Goal: Task Accomplishment & Management: Use online tool/utility

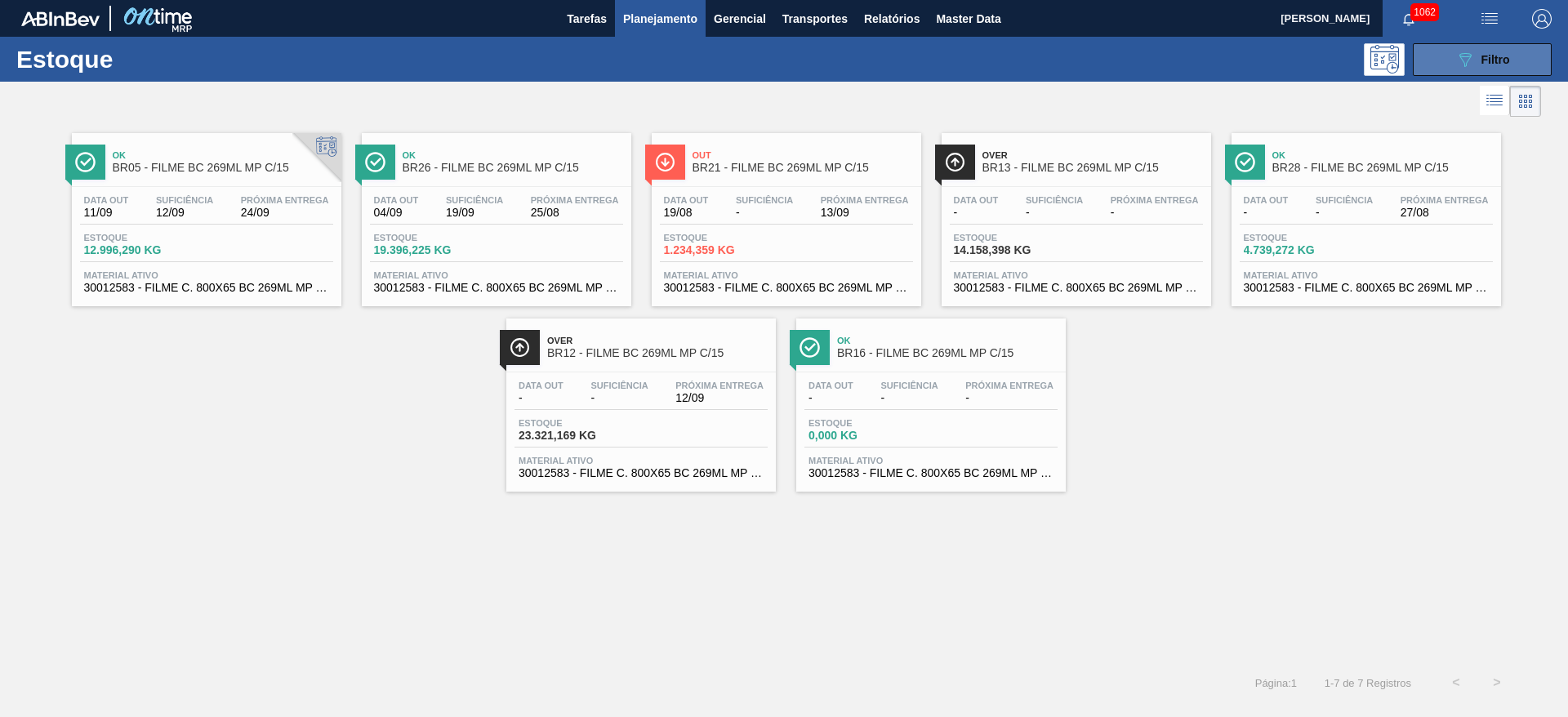
click at [1486, 60] on span "Filtro" at bounding box center [1496, 59] width 29 height 13
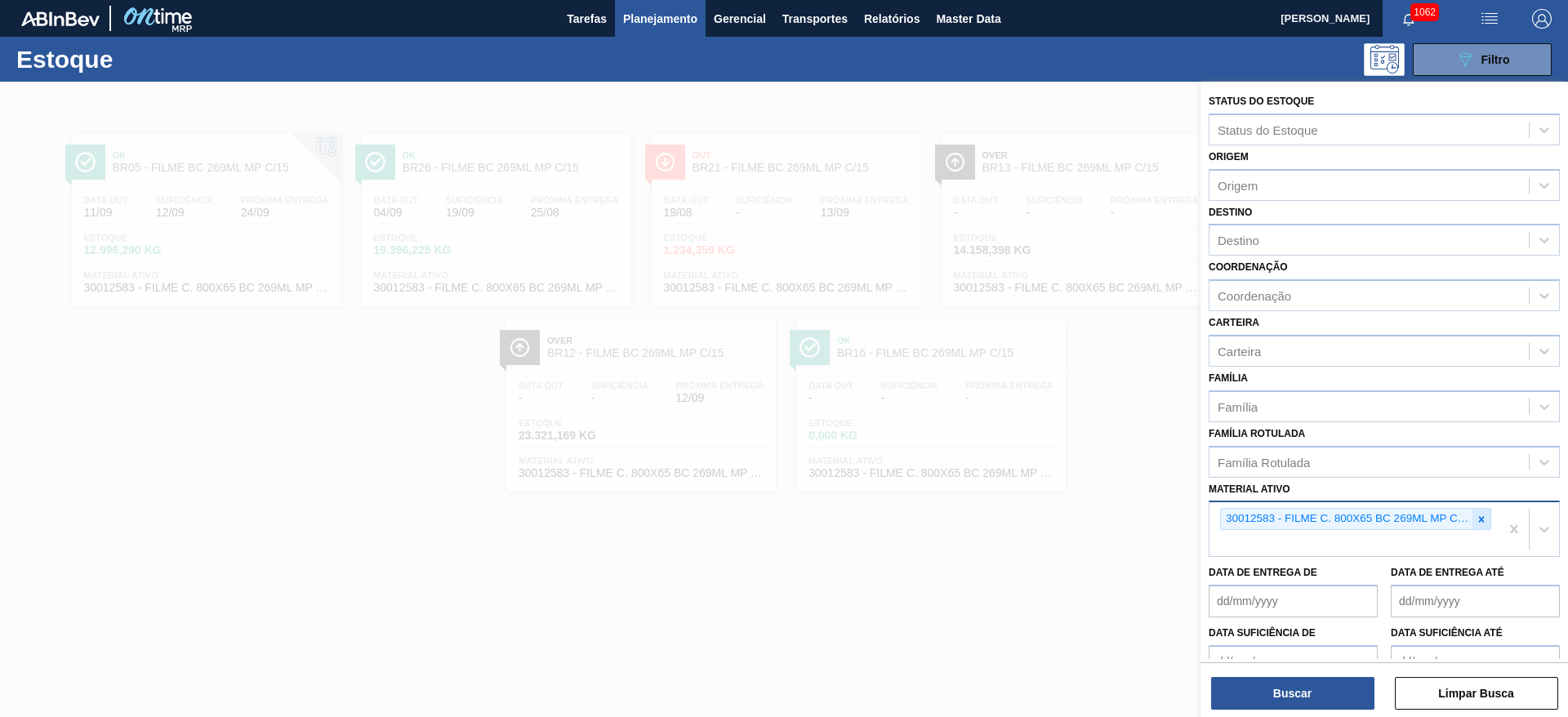
click at [1479, 521] on icon at bounding box center [1482, 519] width 6 height 6
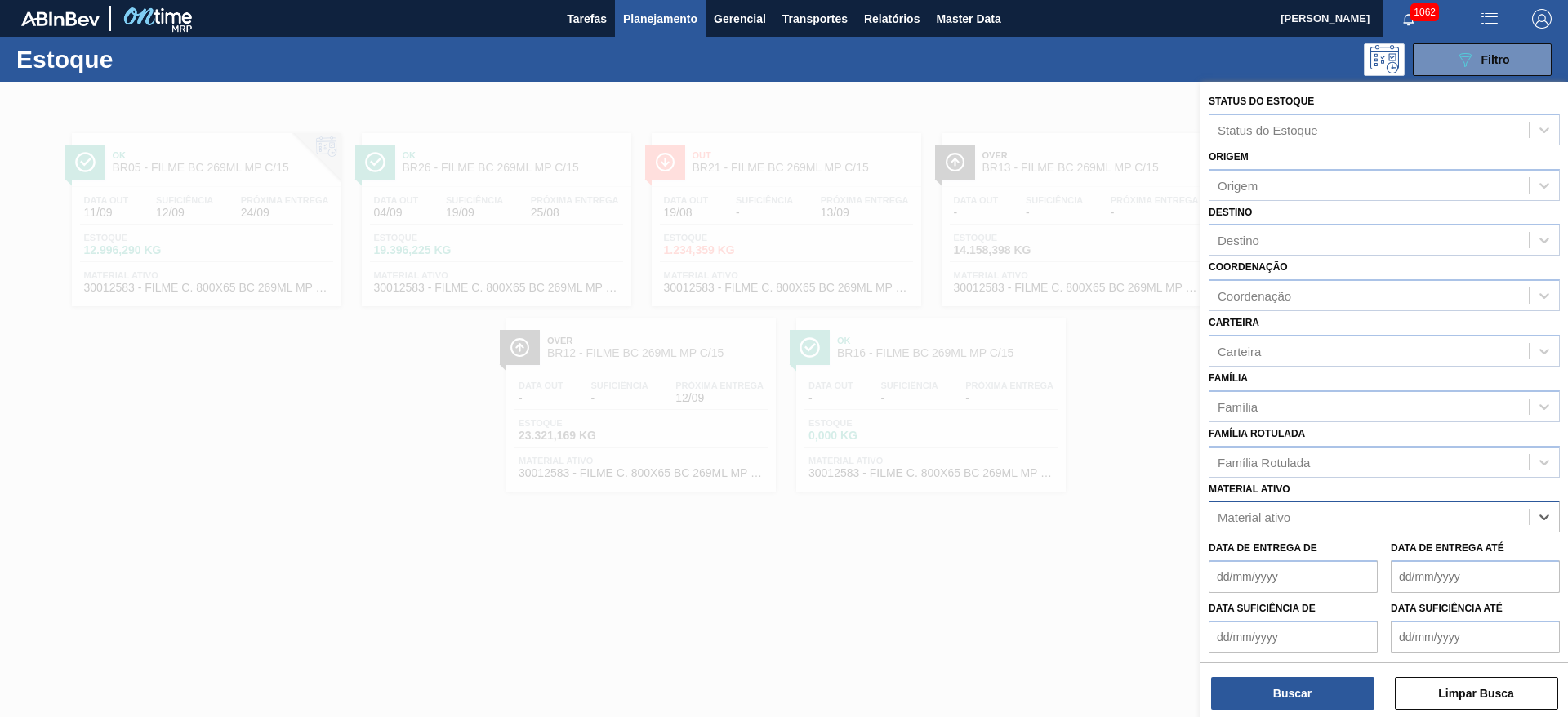
paste ativo "30030369"
type ativo "30030369"
click at [1317, 551] on div "30030369 - ROT PLAST 1L H PC BLACK NIV24" at bounding box center [1385, 556] width 351 height 31
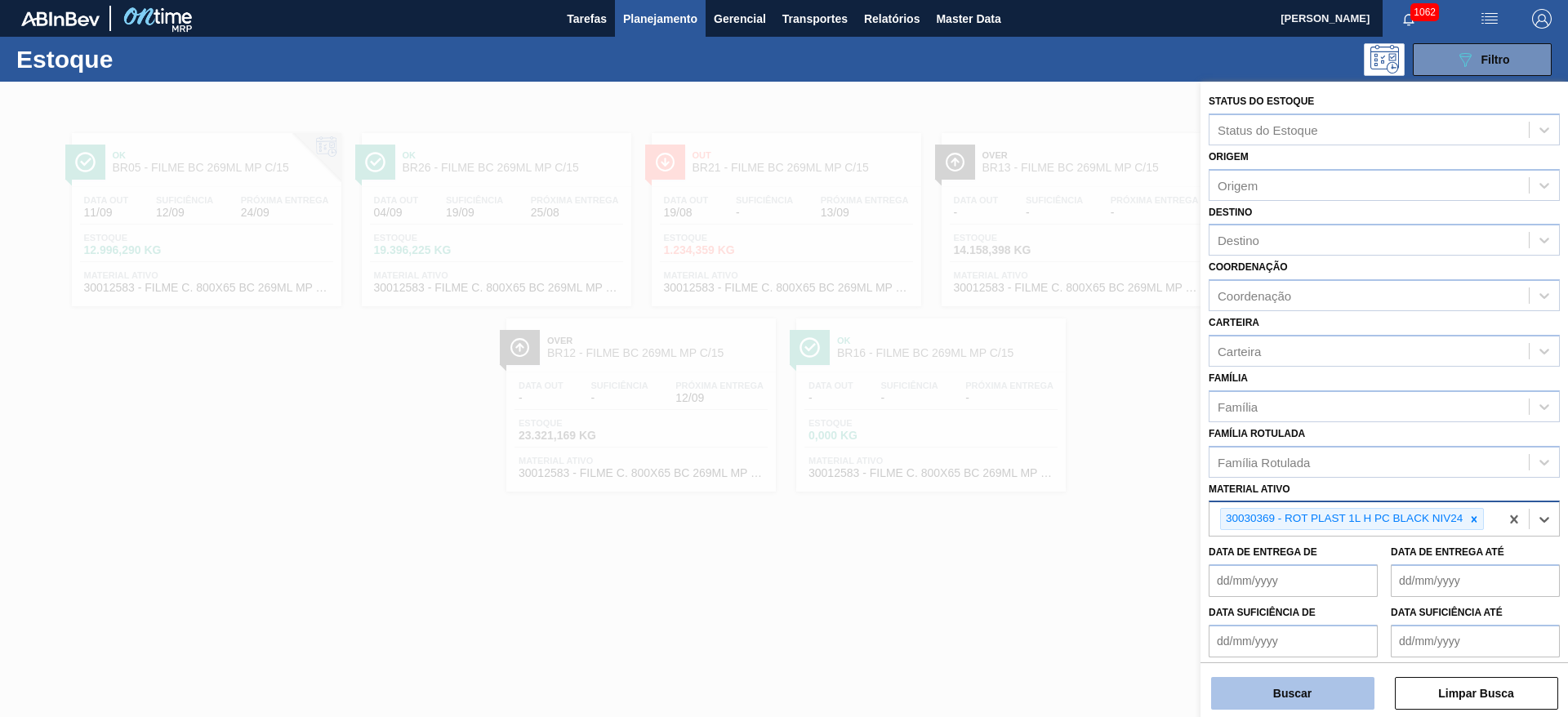
click at [1261, 680] on button "Buscar" at bounding box center [1293, 692] width 164 height 33
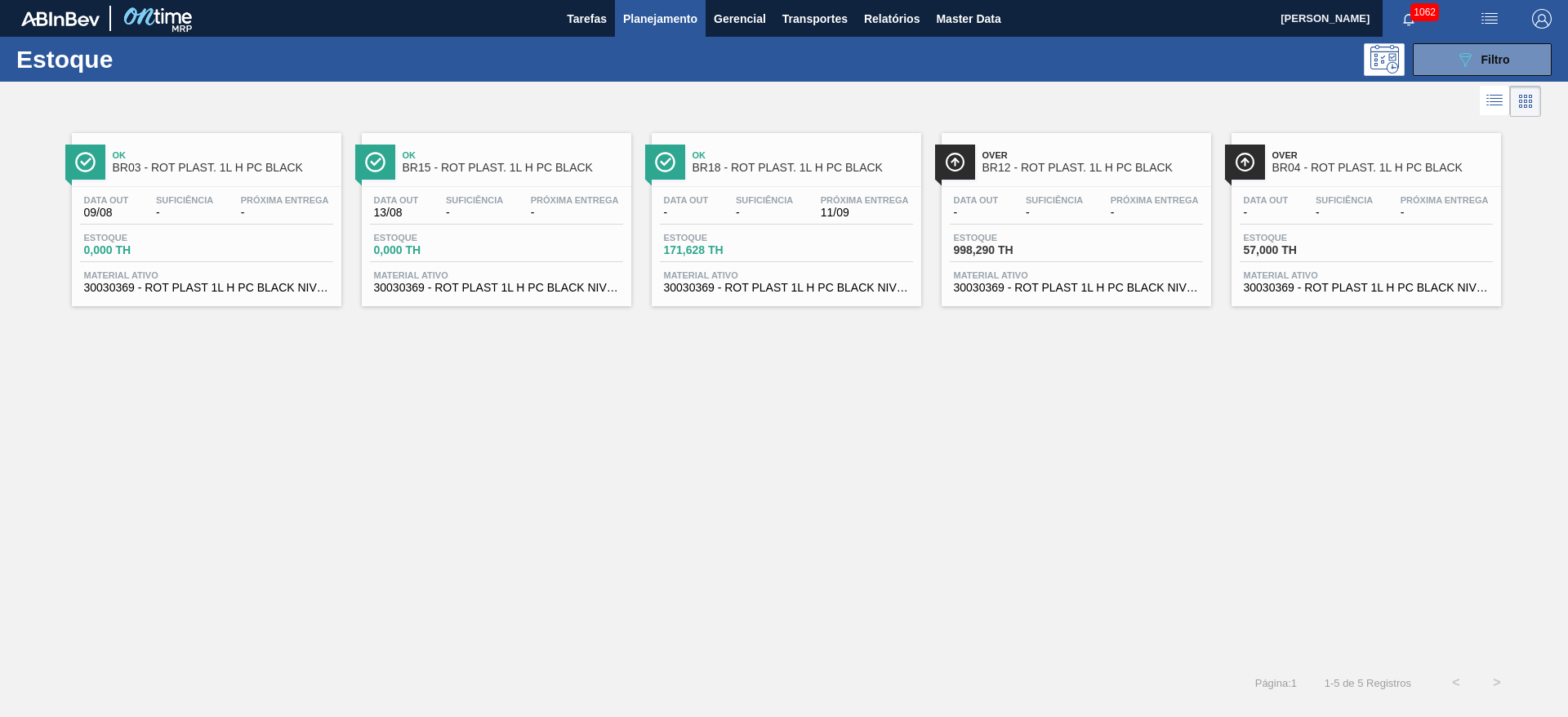
click at [1329, 207] on span "-" at bounding box center [1344, 213] width 57 height 12
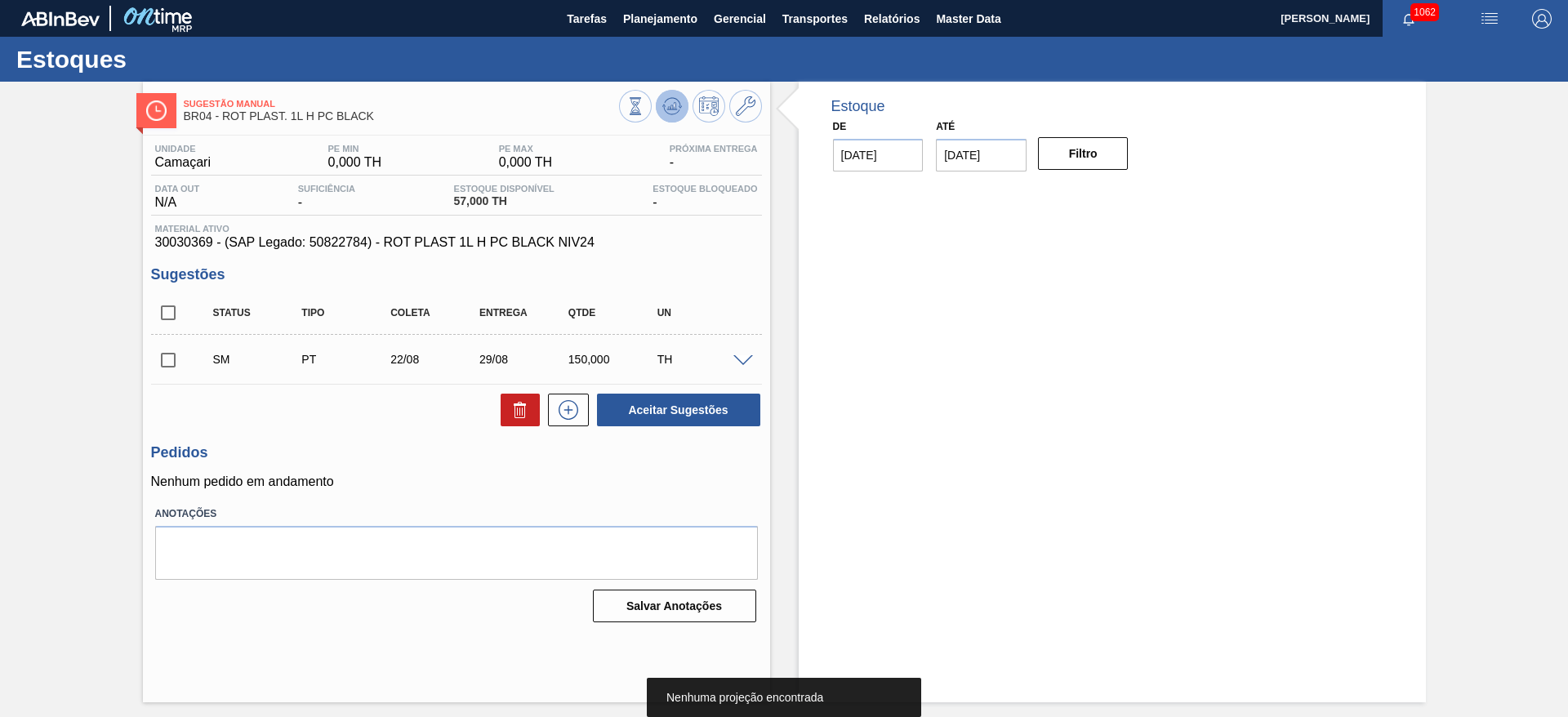
click at [645, 111] on icon at bounding box center [636, 106] width 18 height 18
click at [742, 358] on span at bounding box center [743, 361] width 20 height 12
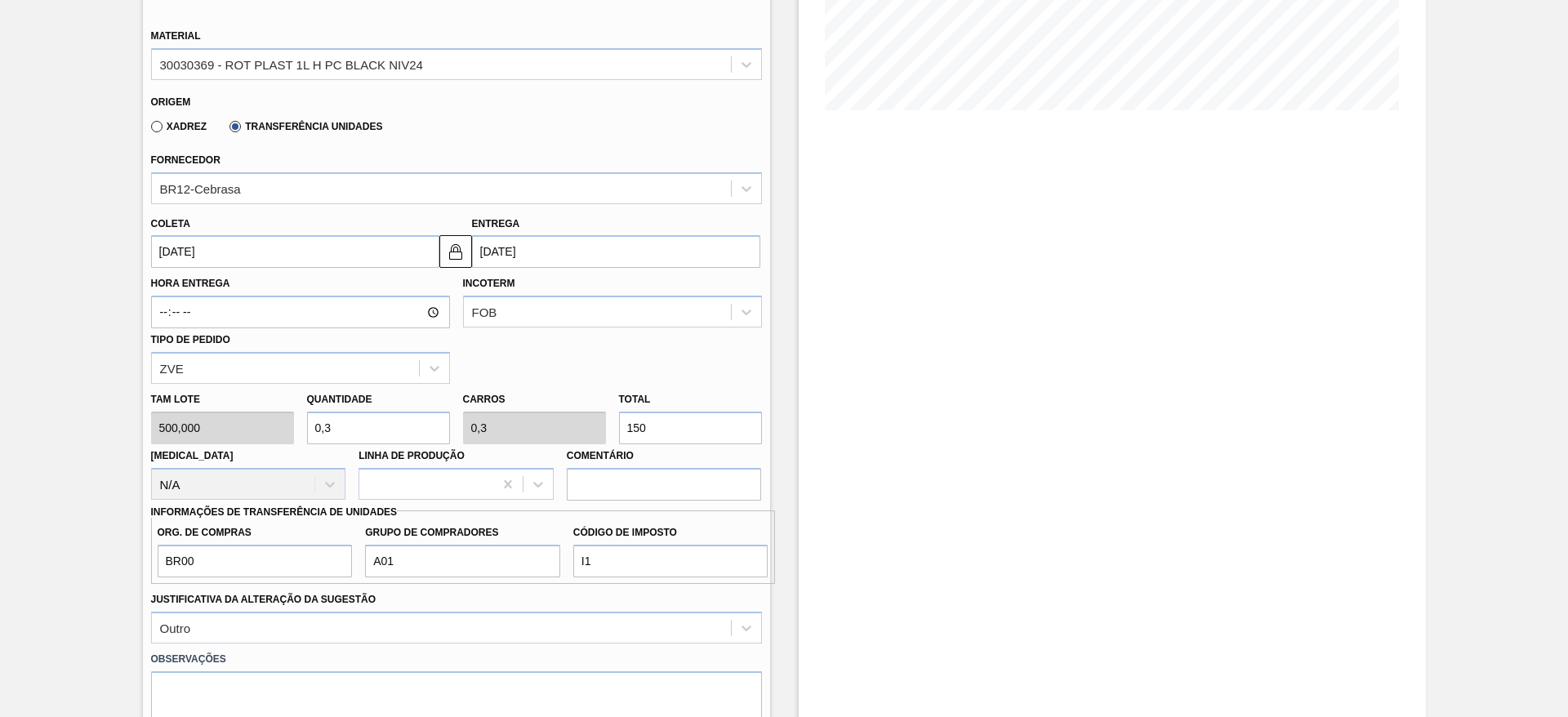
scroll to position [245, 0]
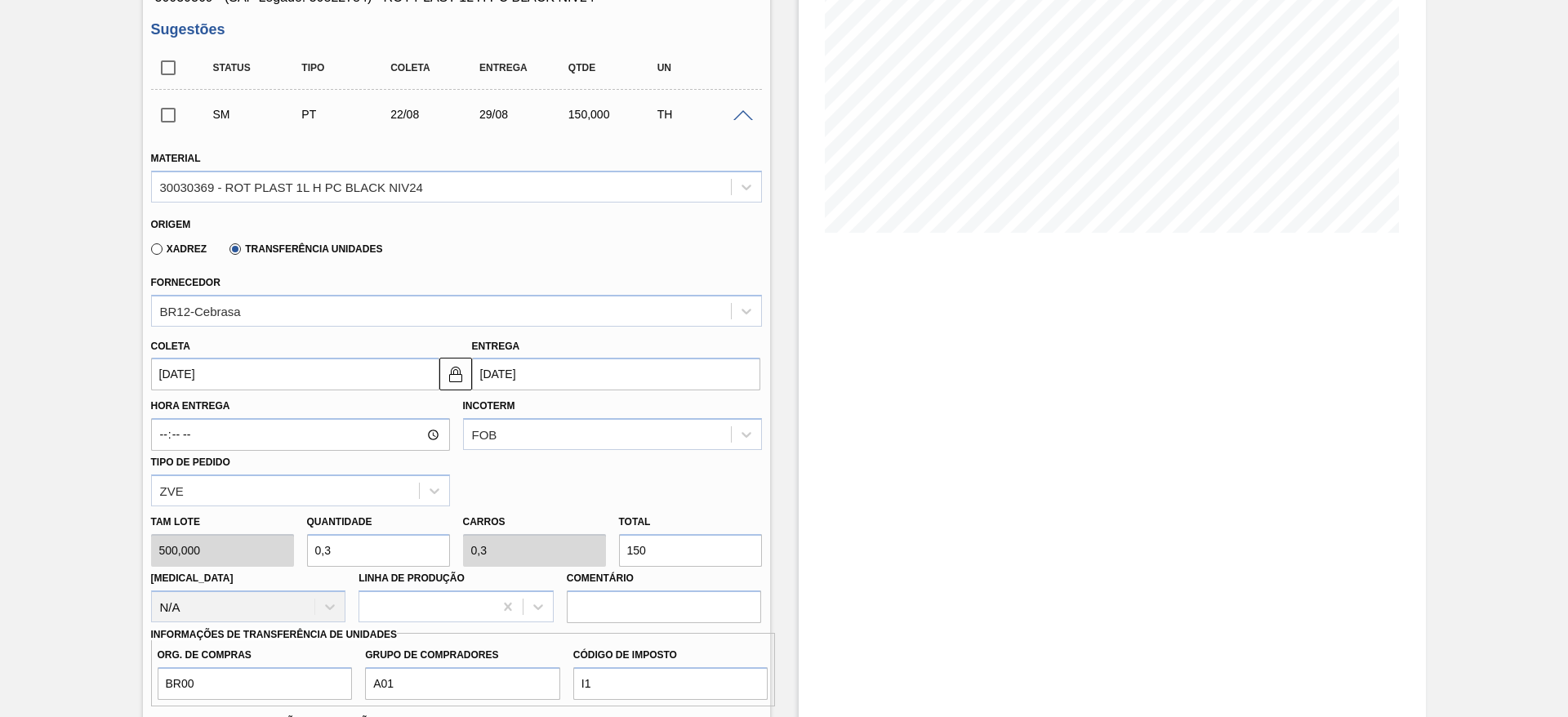
click at [739, 116] on span at bounding box center [743, 116] width 20 height 12
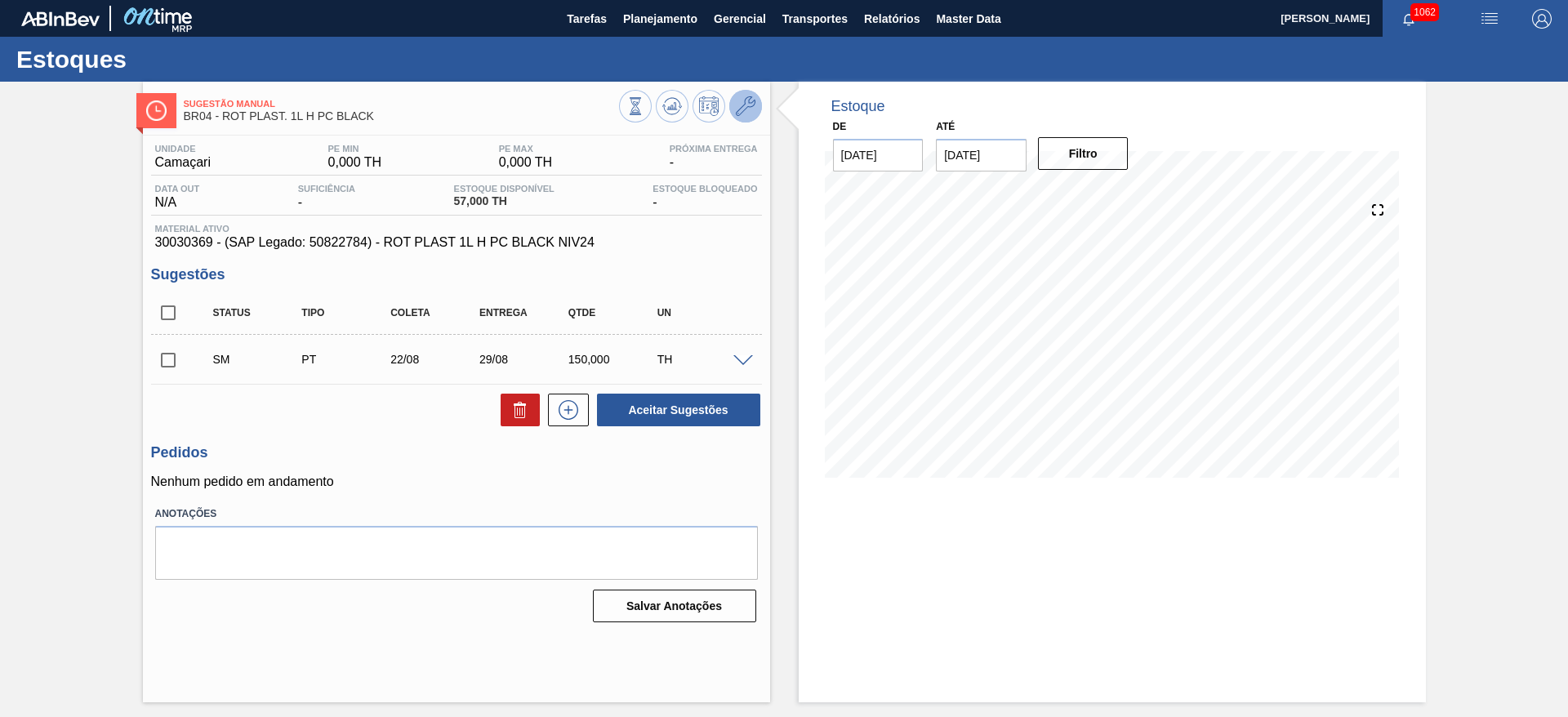
scroll to position [0, 0]
click at [170, 359] on input "checkbox" at bounding box center [168, 359] width 34 height 34
click at [651, 408] on button "Aceitar Sugestões" at bounding box center [679, 410] width 164 height 33
checkbox input "false"
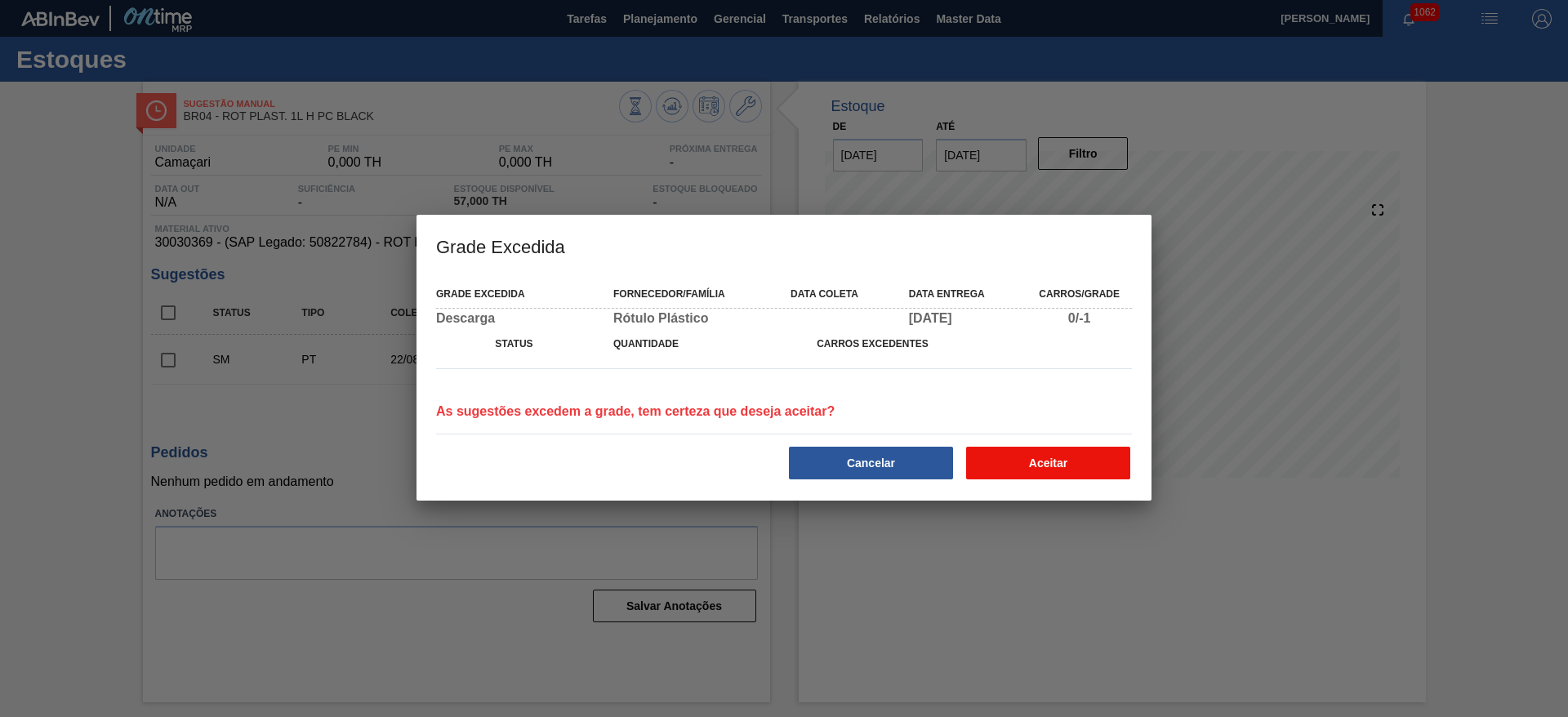
click at [1076, 470] on button "Aceitar" at bounding box center [1049, 462] width 165 height 33
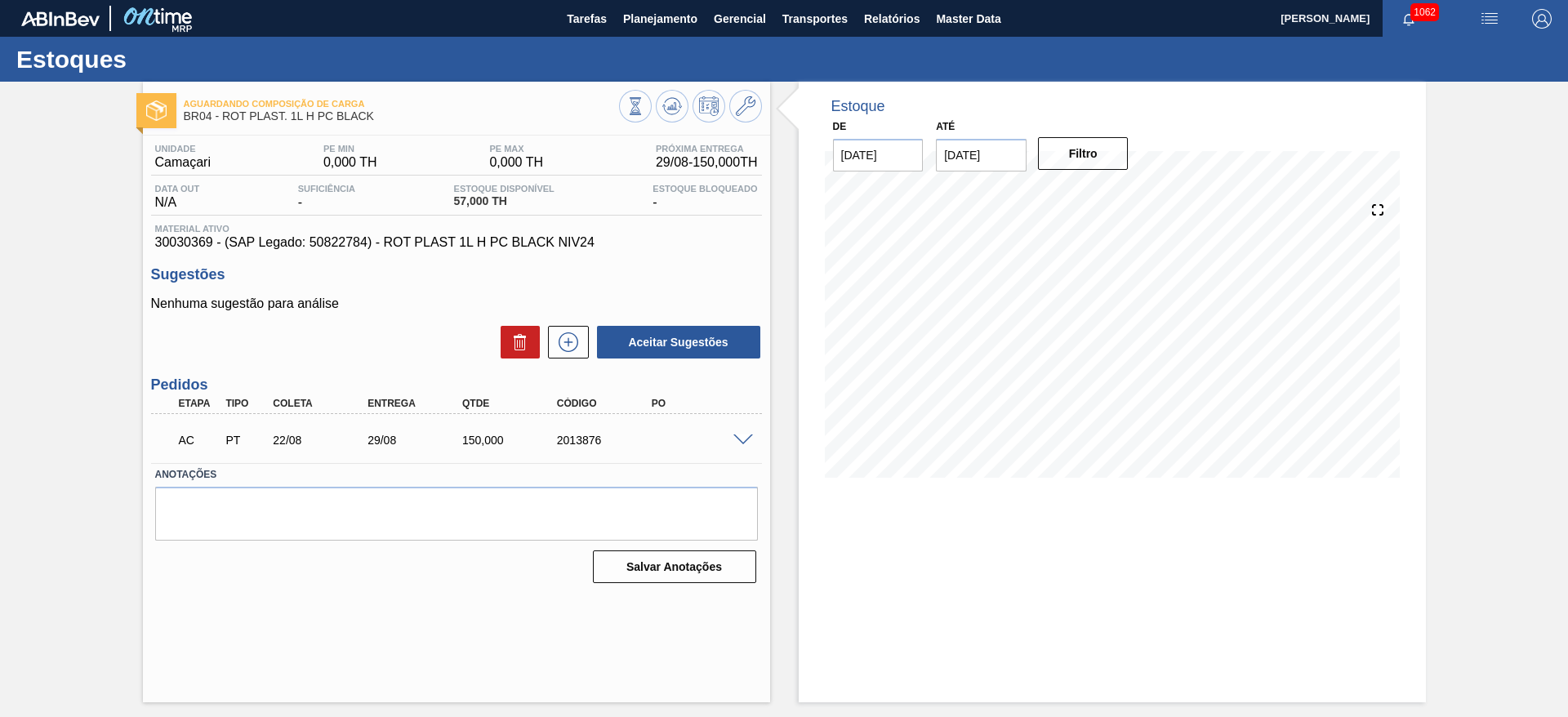
click at [745, 436] on span at bounding box center [743, 440] width 20 height 12
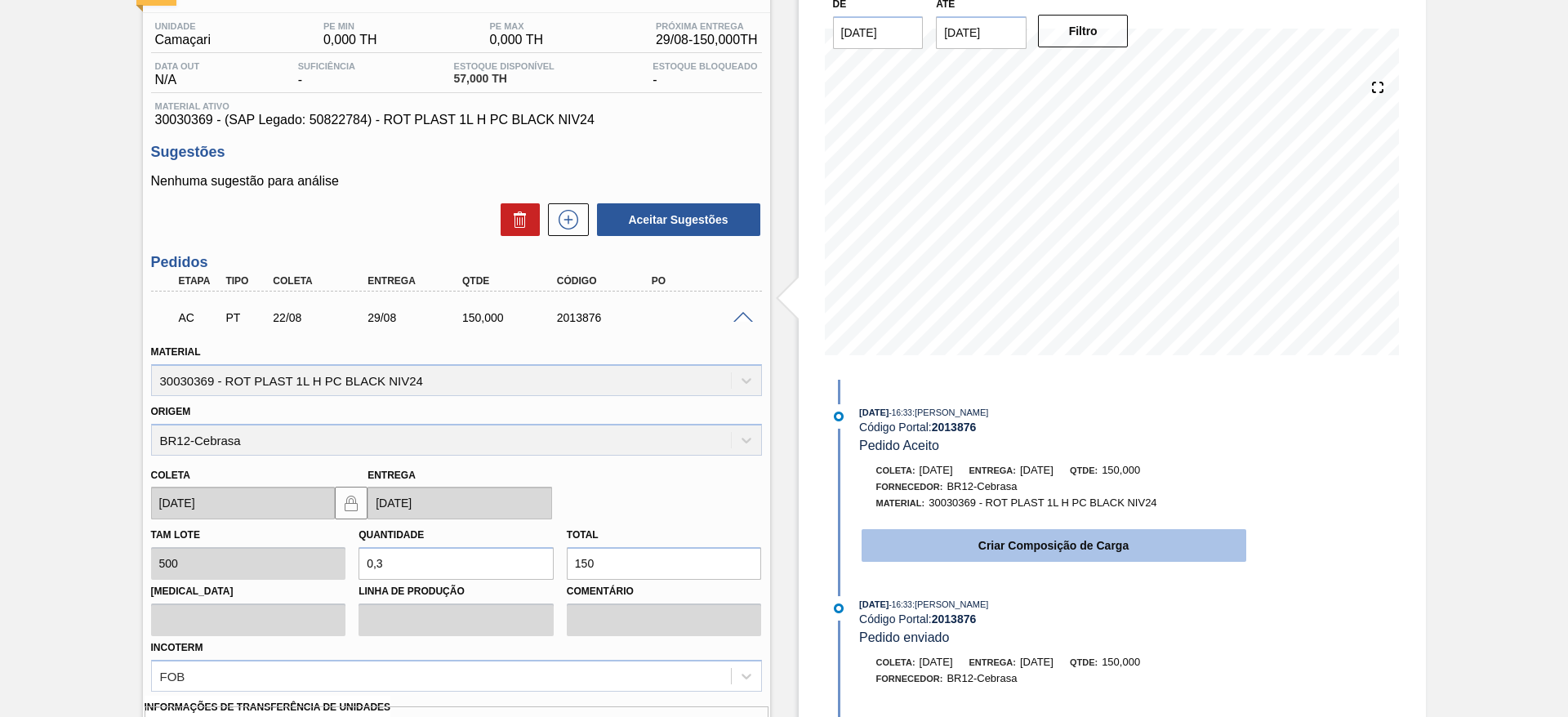
click at [1067, 542] on button "Criar Composição de Carga" at bounding box center [1054, 545] width 384 height 33
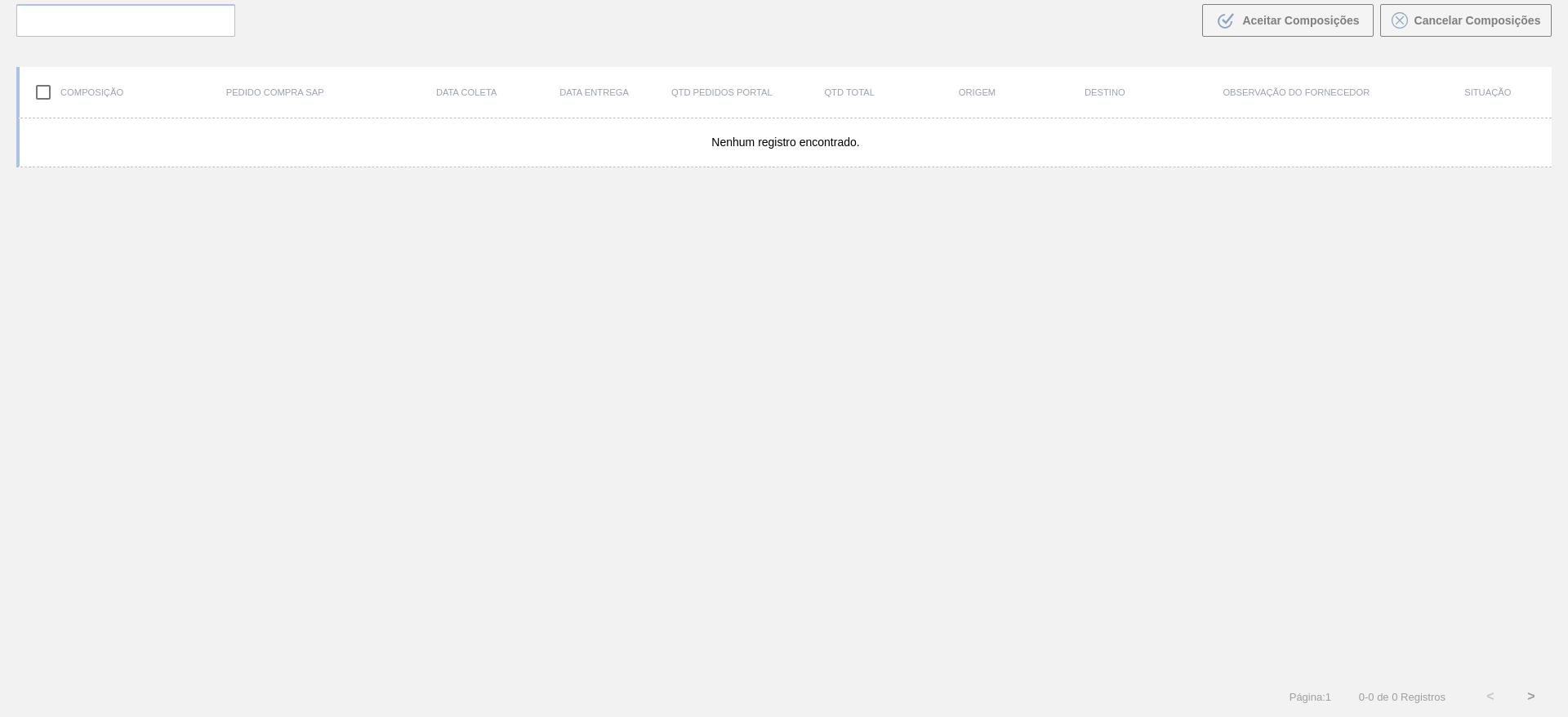
scroll to position [117, 0]
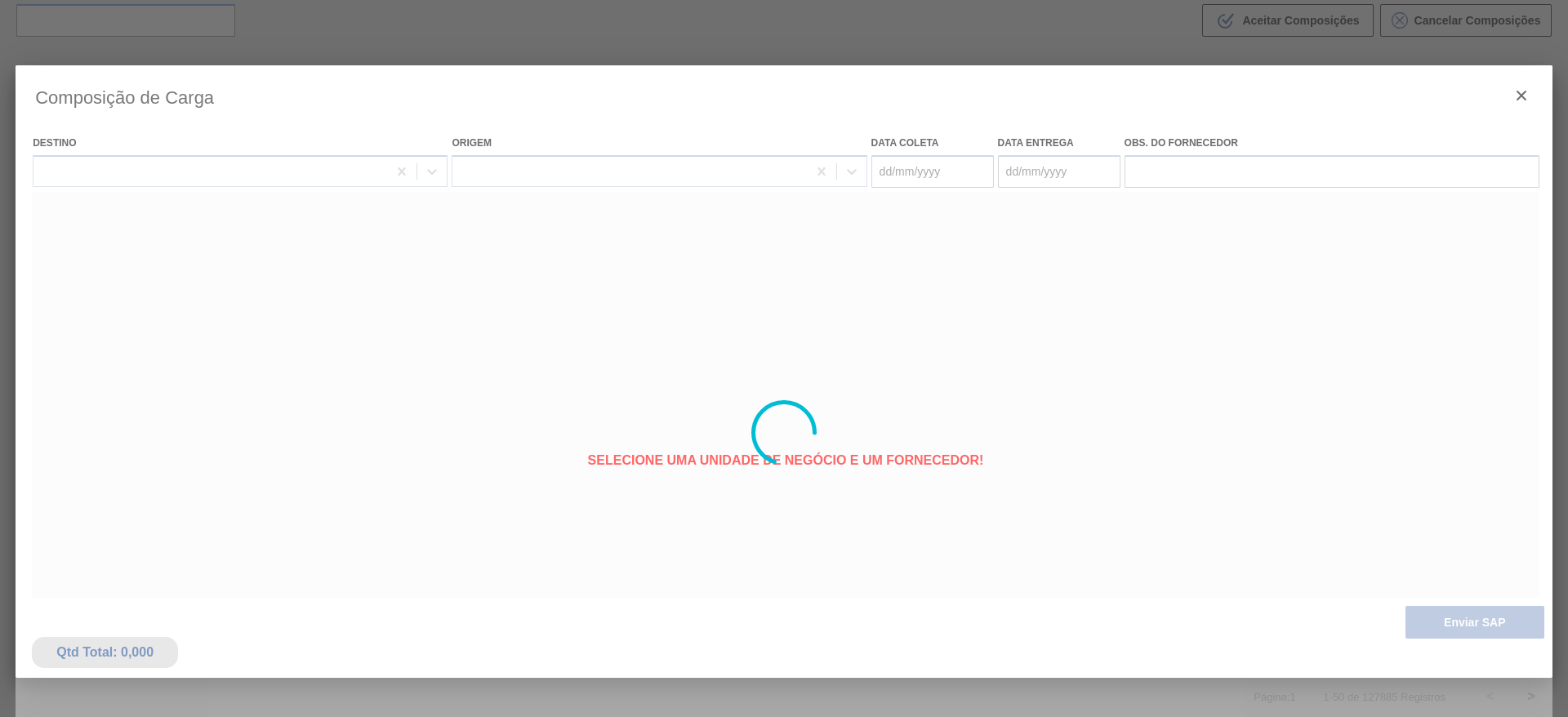
type coleta "[DATE]"
type entrega "[DATE]"
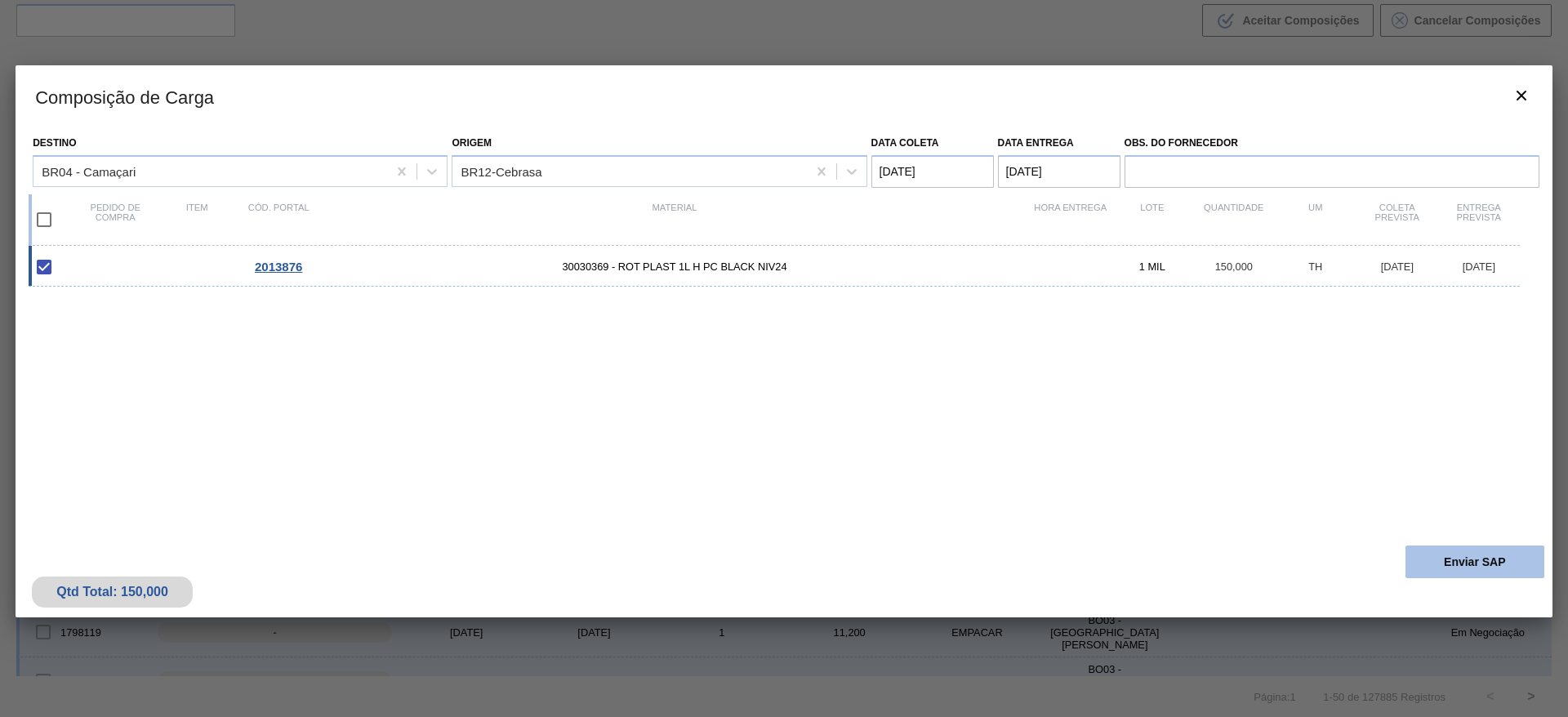
click at [1482, 554] on button "Enviar SAP" at bounding box center [1475, 561] width 139 height 33
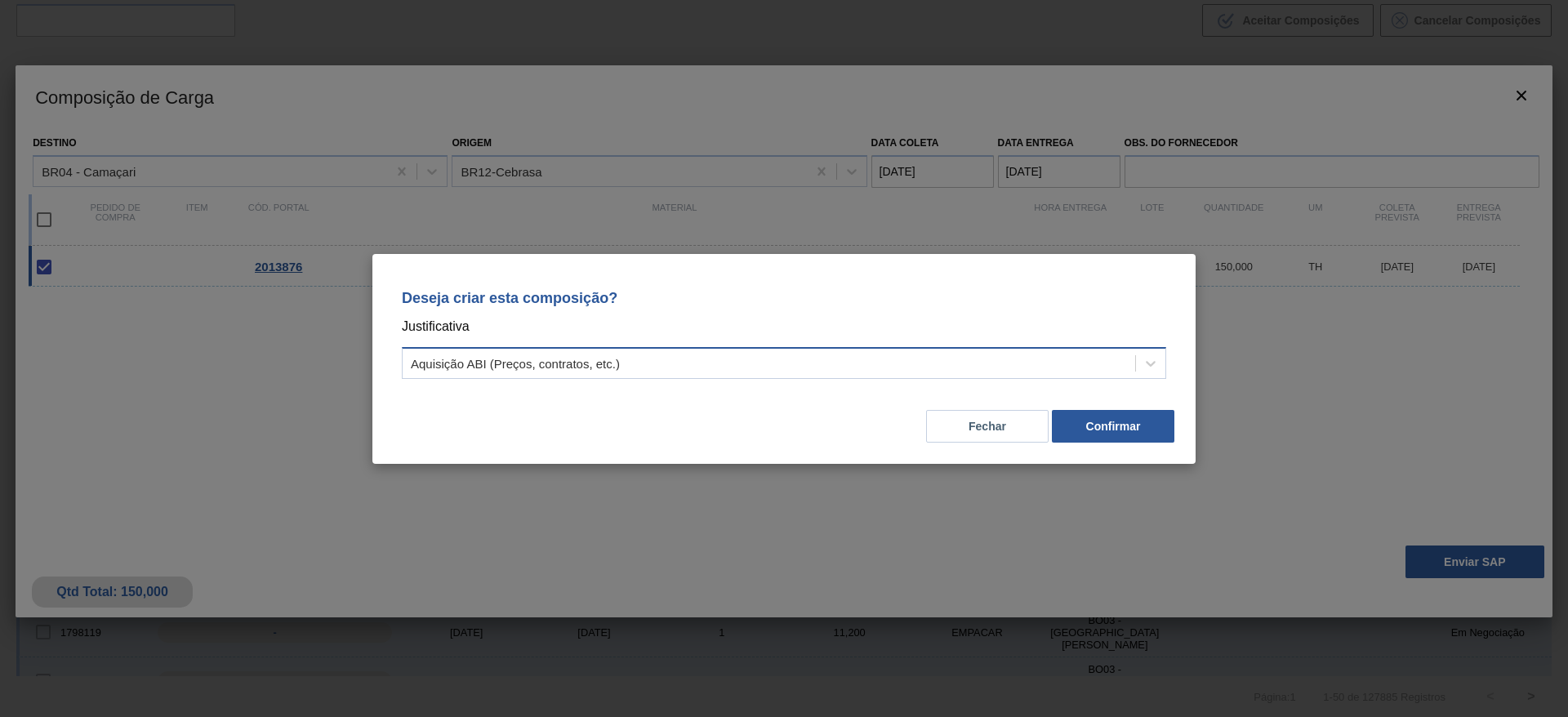
click at [469, 361] on div "Aquisição ABI (Preços, contratos, etc.)" at bounding box center [515, 362] width 209 height 14
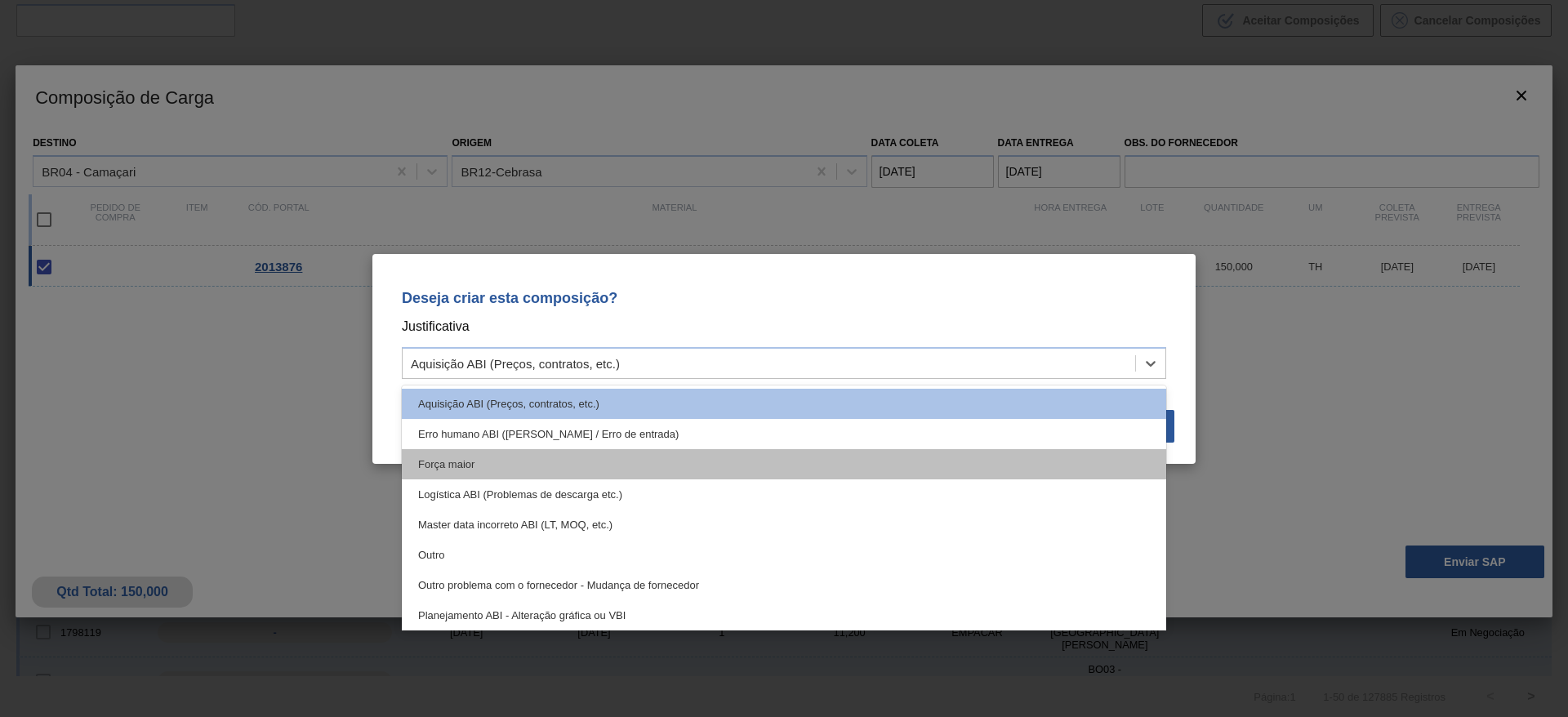
drag, startPoint x: 455, startPoint y: 460, endPoint x: 465, endPoint y: 460, distance: 10.0
click at [465, 460] on div "Força maior" at bounding box center [784, 464] width 765 height 31
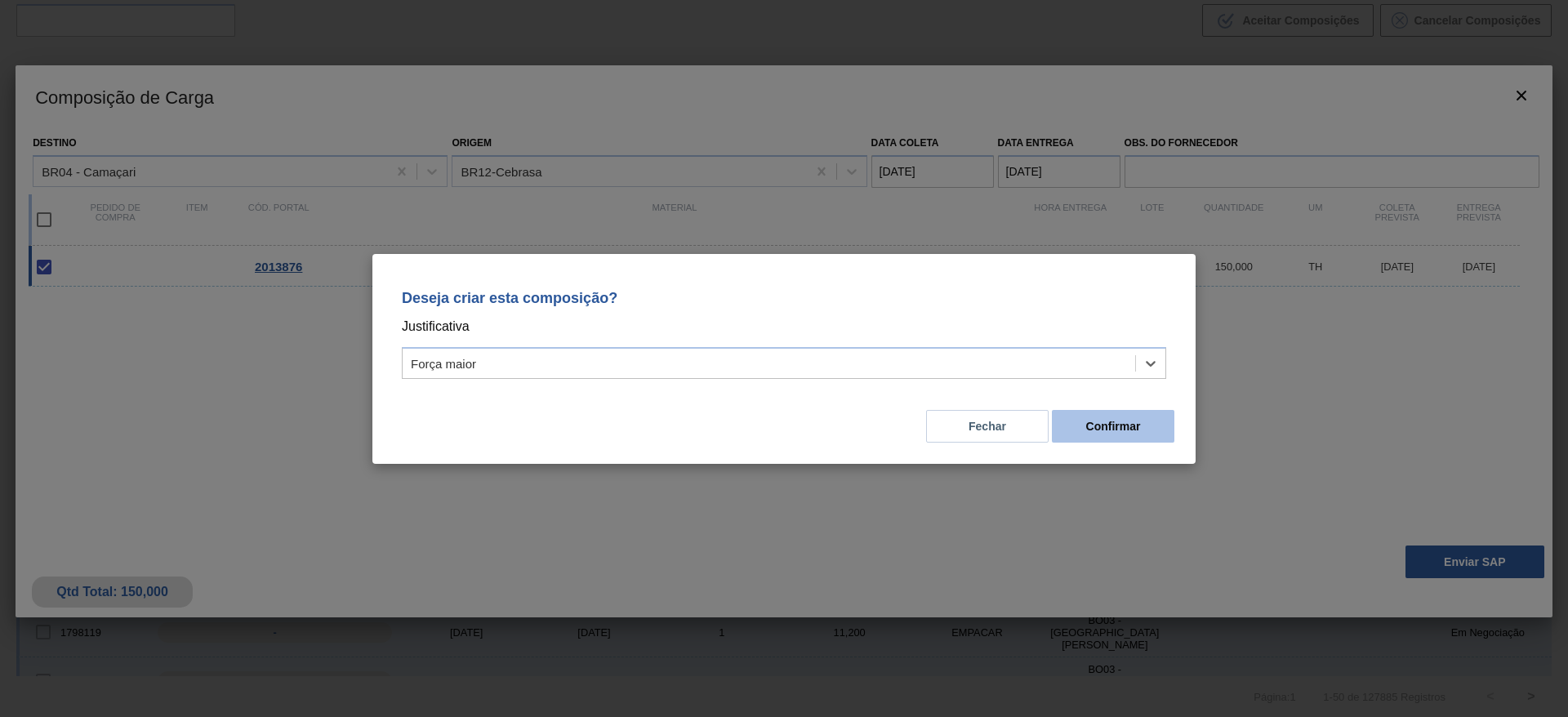
click at [1098, 424] on button "Confirmar" at bounding box center [1114, 425] width 122 height 33
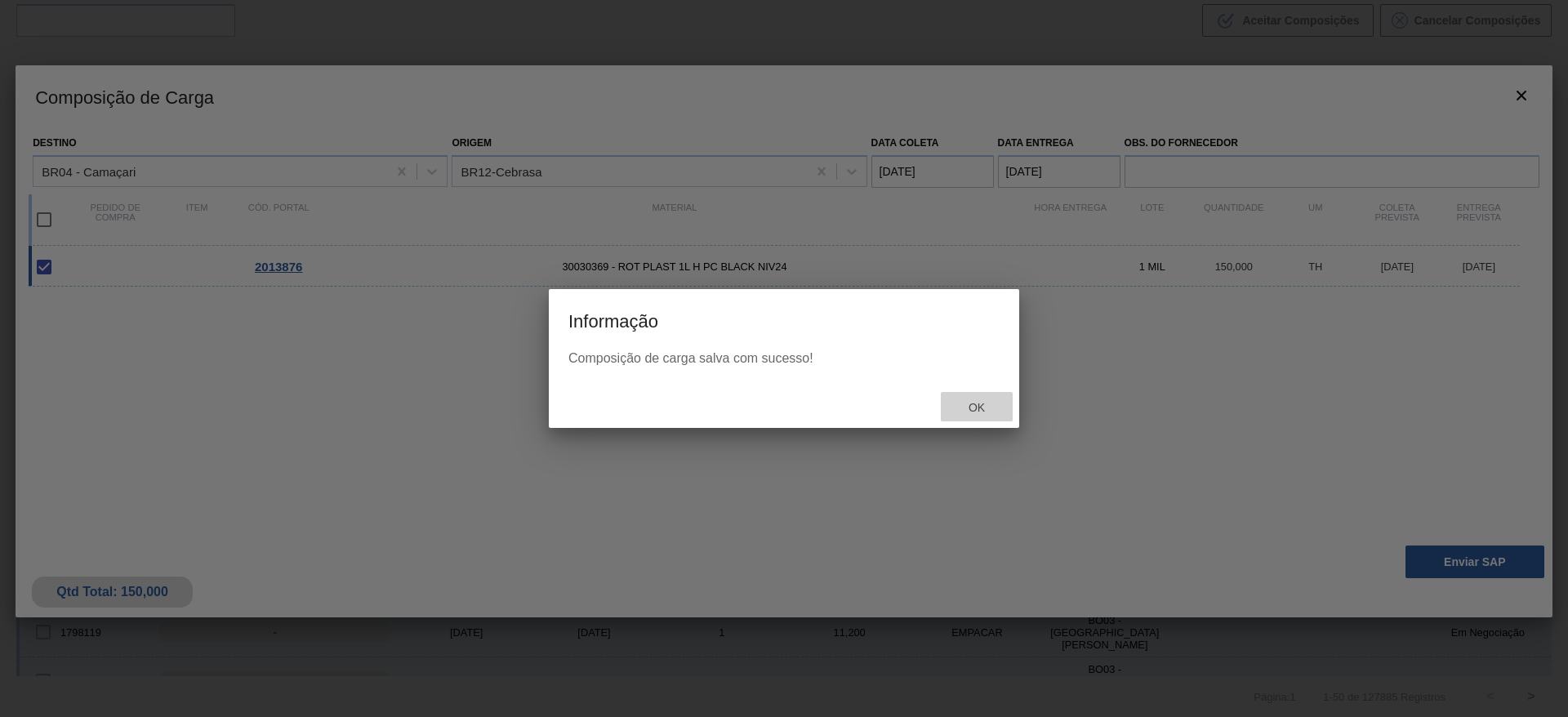
click at [985, 405] on span "Ok" at bounding box center [977, 407] width 42 height 13
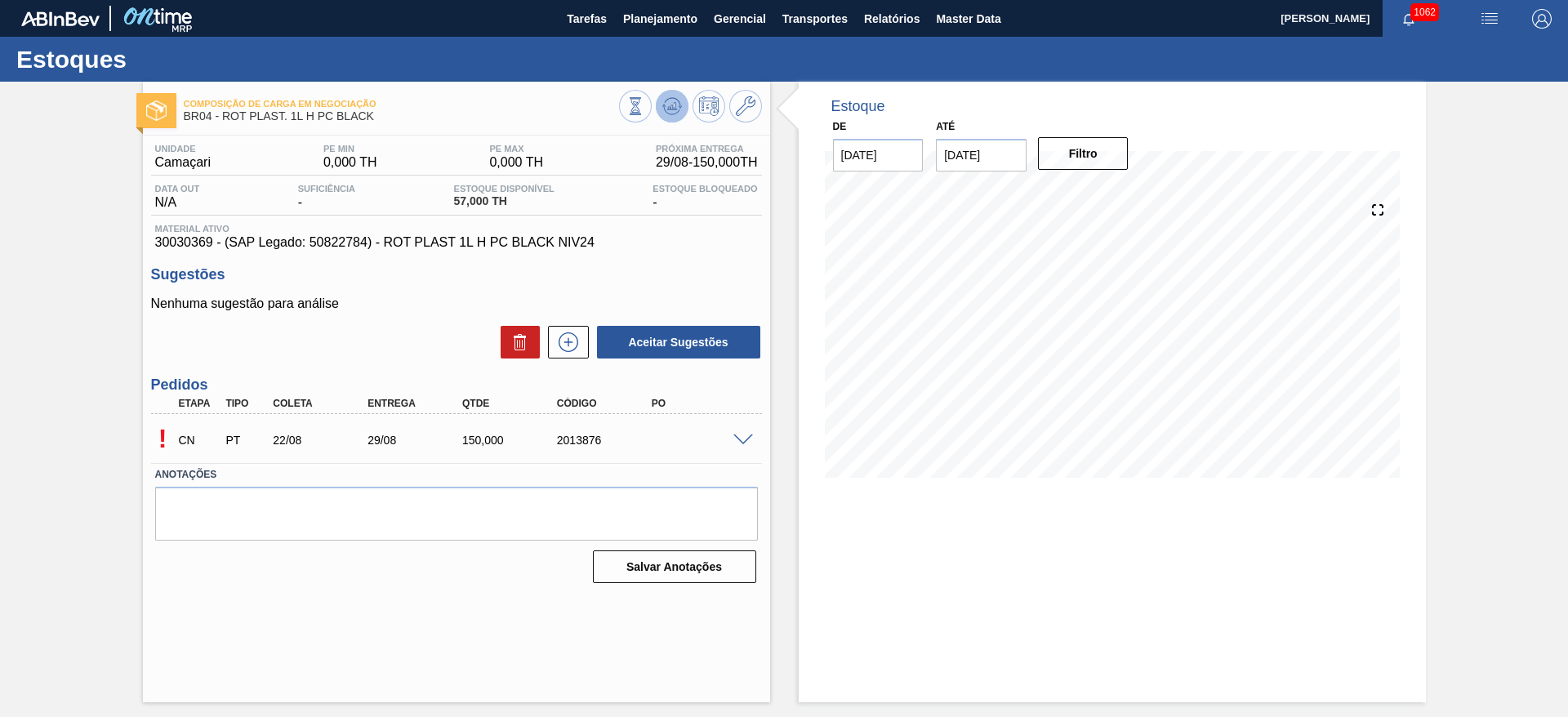
click at [645, 99] on icon at bounding box center [636, 106] width 18 height 18
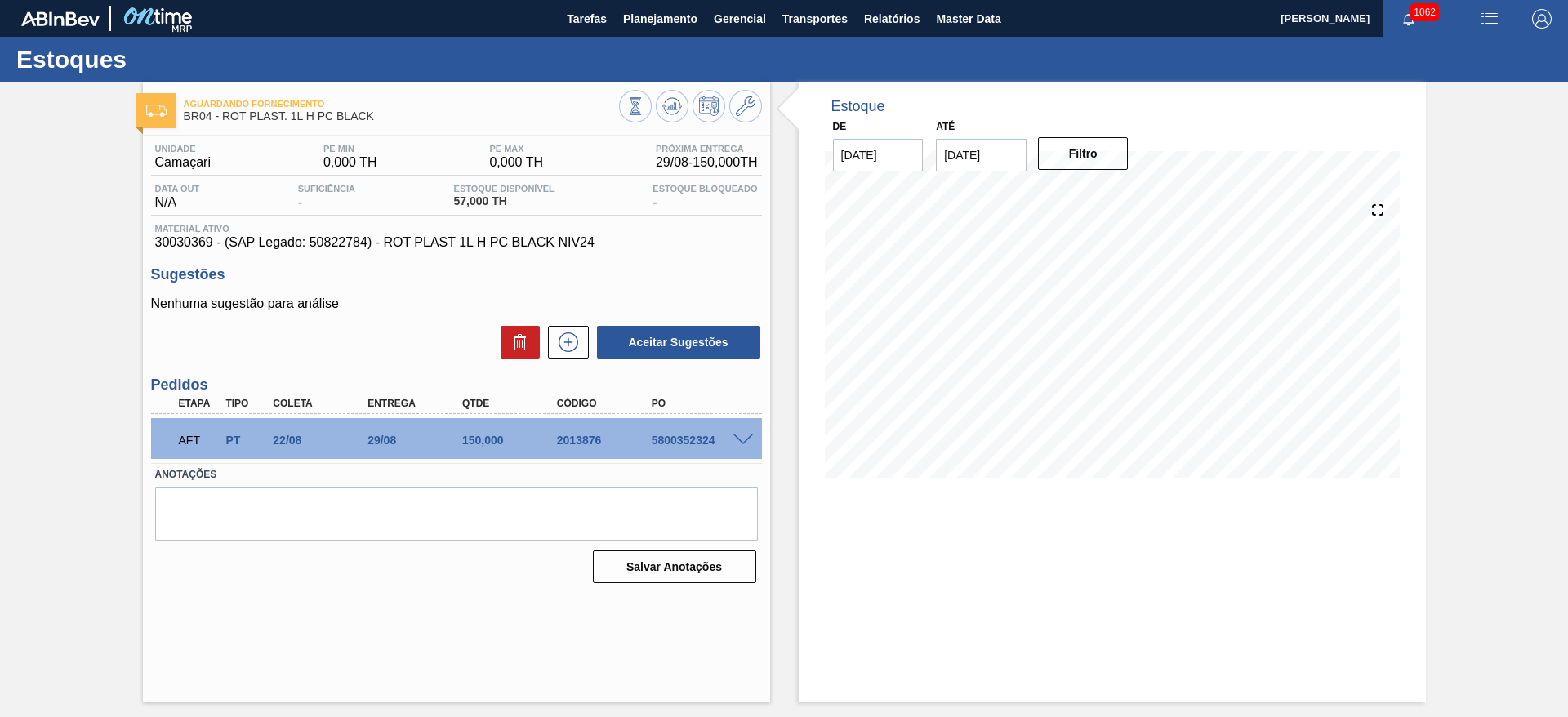
click at [747, 444] on div "5800352324" at bounding box center [701, 439] width 106 height 13
click at [738, 441] on span at bounding box center [743, 440] width 20 height 12
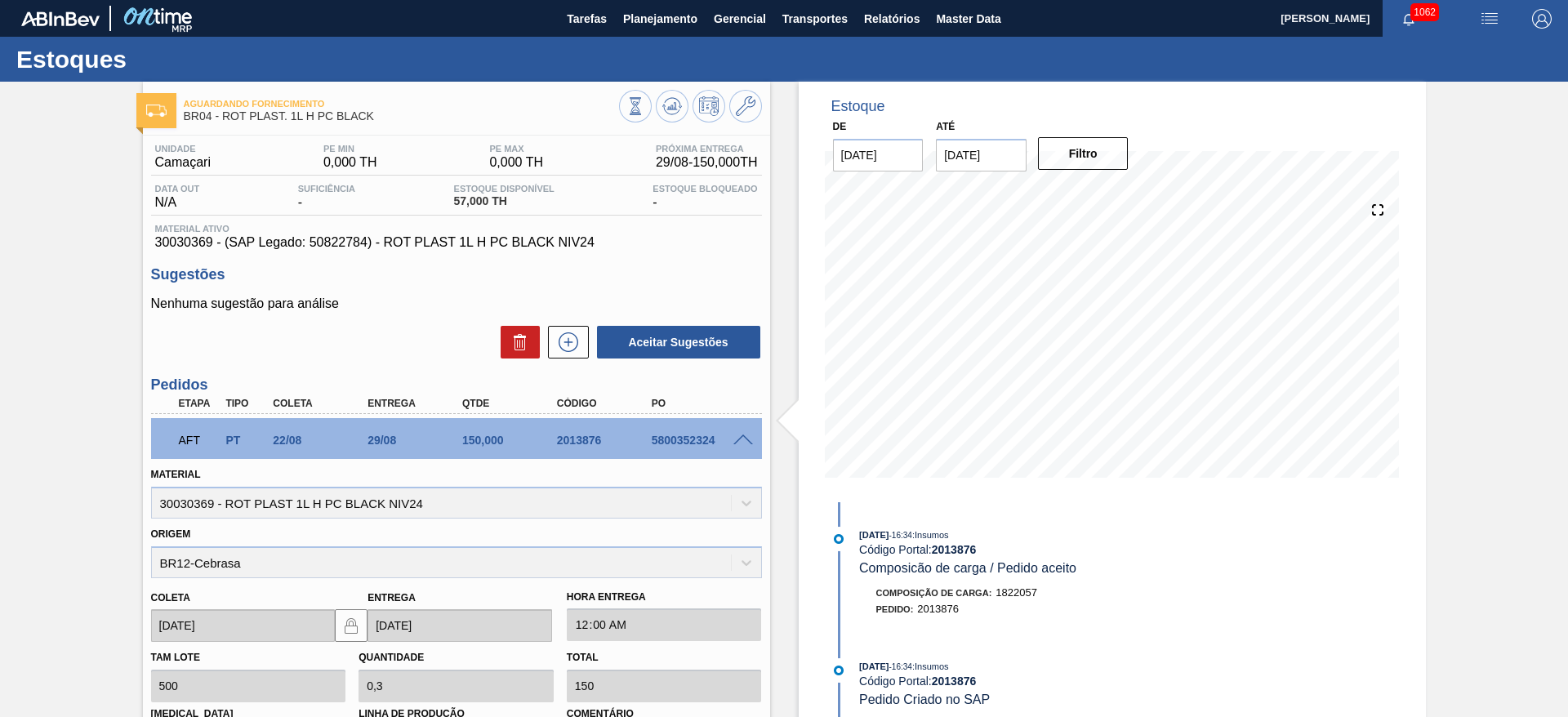
click at [742, 443] on span at bounding box center [743, 440] width 20 height 12
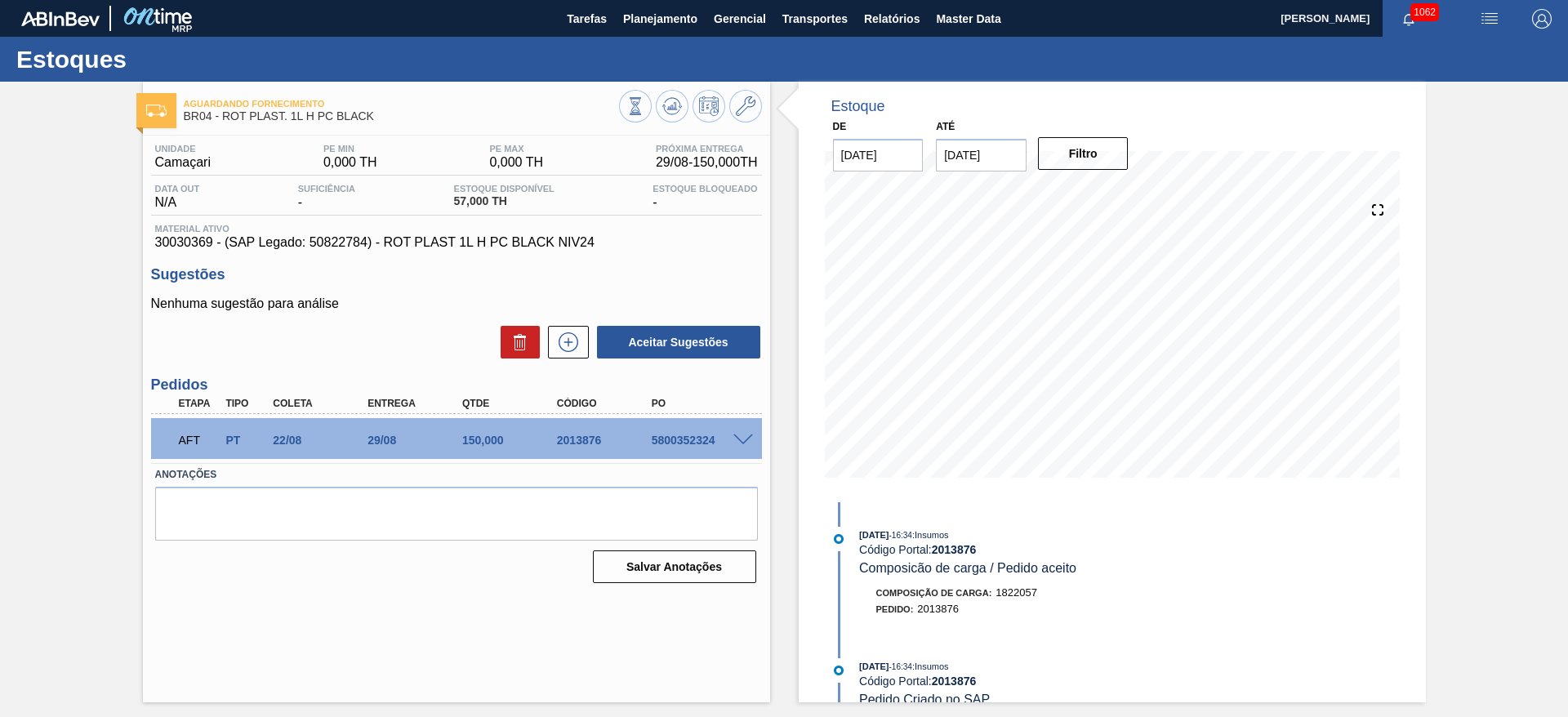
click at [340, 244] on span "30030369 - (SAP Legado: 50822784) - ROT PLAST 1L H PC BLACK NIV24" at bounding box center [456, 242] width 603 height 15
click at [337, 244] on span "30030369 - (SAP Legado: 50822784) - ROT PLAST 1L H PC BLACK NIV24" at bounding box center [456, 242] width 603 height 15
copy span "50822784"
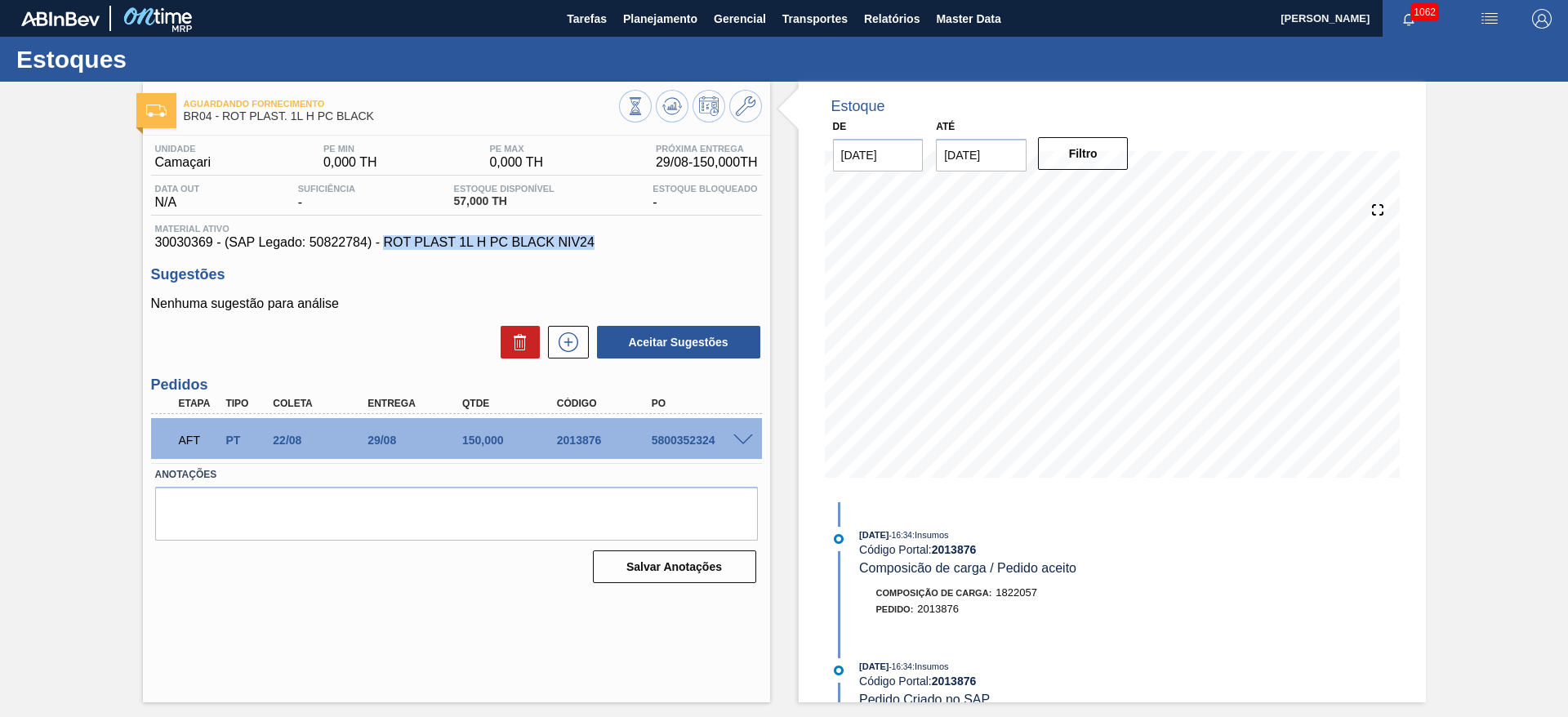
drag, startPoint x: 596, startPoint y: 240, endPoint x: 384, endPoint y: 240, distance: 212.0
click at [384, 240] on span "30030369 - (SAP Legado: 50822784) - ROT PLAST 1L H PC BLACK NIV24" at bounding box center [456, 242] width 603 height 15
copy span "ROT PLAST 1L H PC BLACK NIV24"
click at [201, 237] on span "30030369 - (SAP Legado: 50822784) - ROT PLAST 1L H PC BLACK NIV24" at bounding box center [456, 242] width 603 height 15
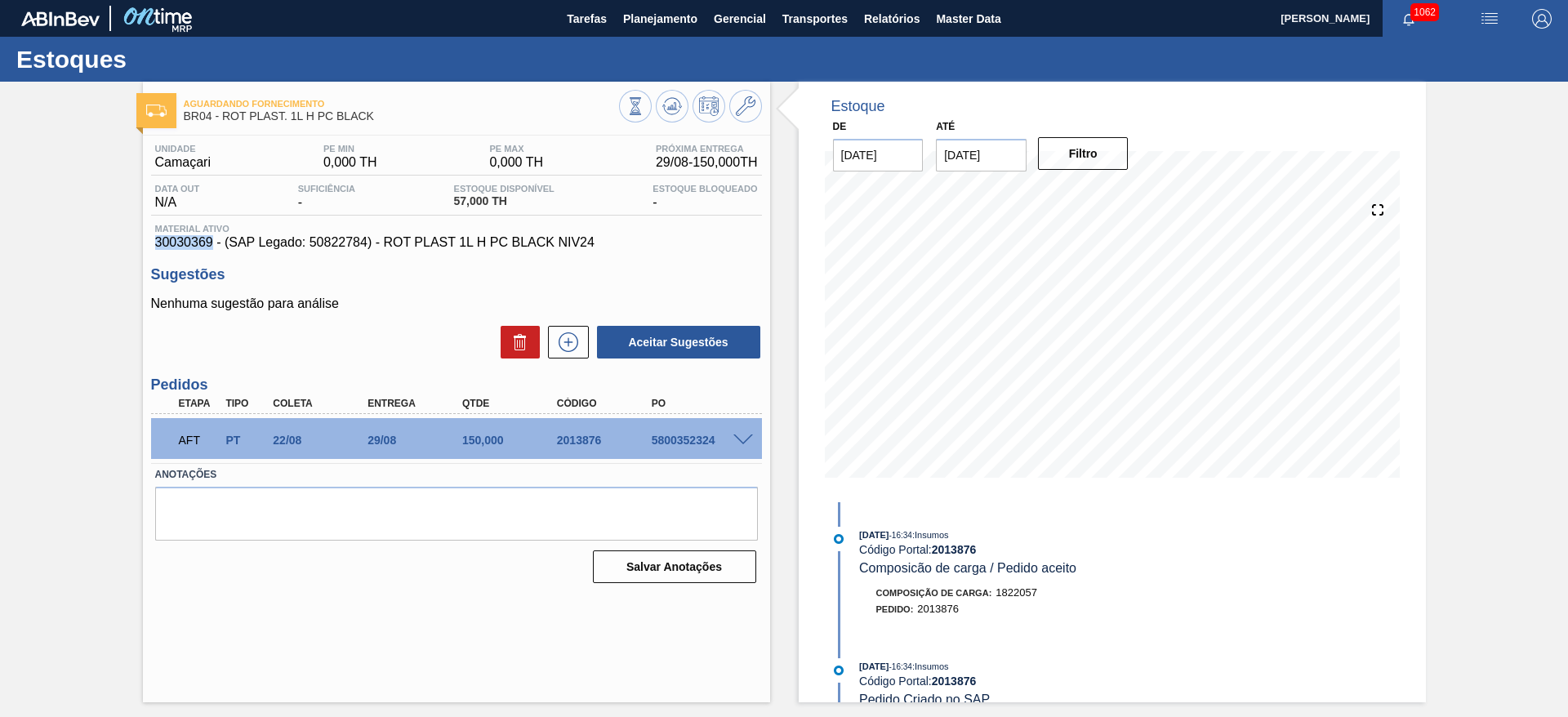
copy span "30030369"
click at [657, 15] on span "Planejamento" at bounding box center [659, 19] width 74 height 20
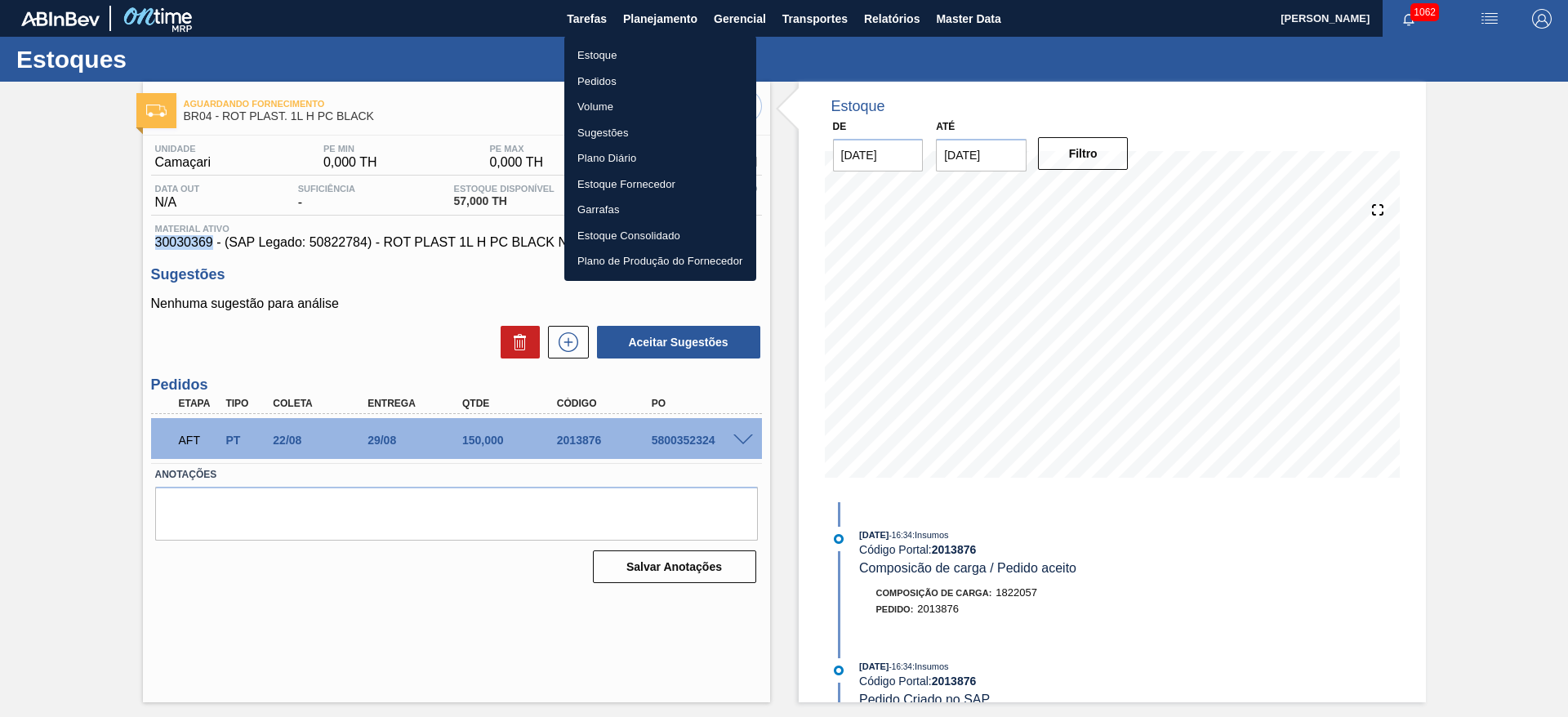
click at [605, 60] on li "Estoque" at bounding box center [660, 55] width 192 height 27
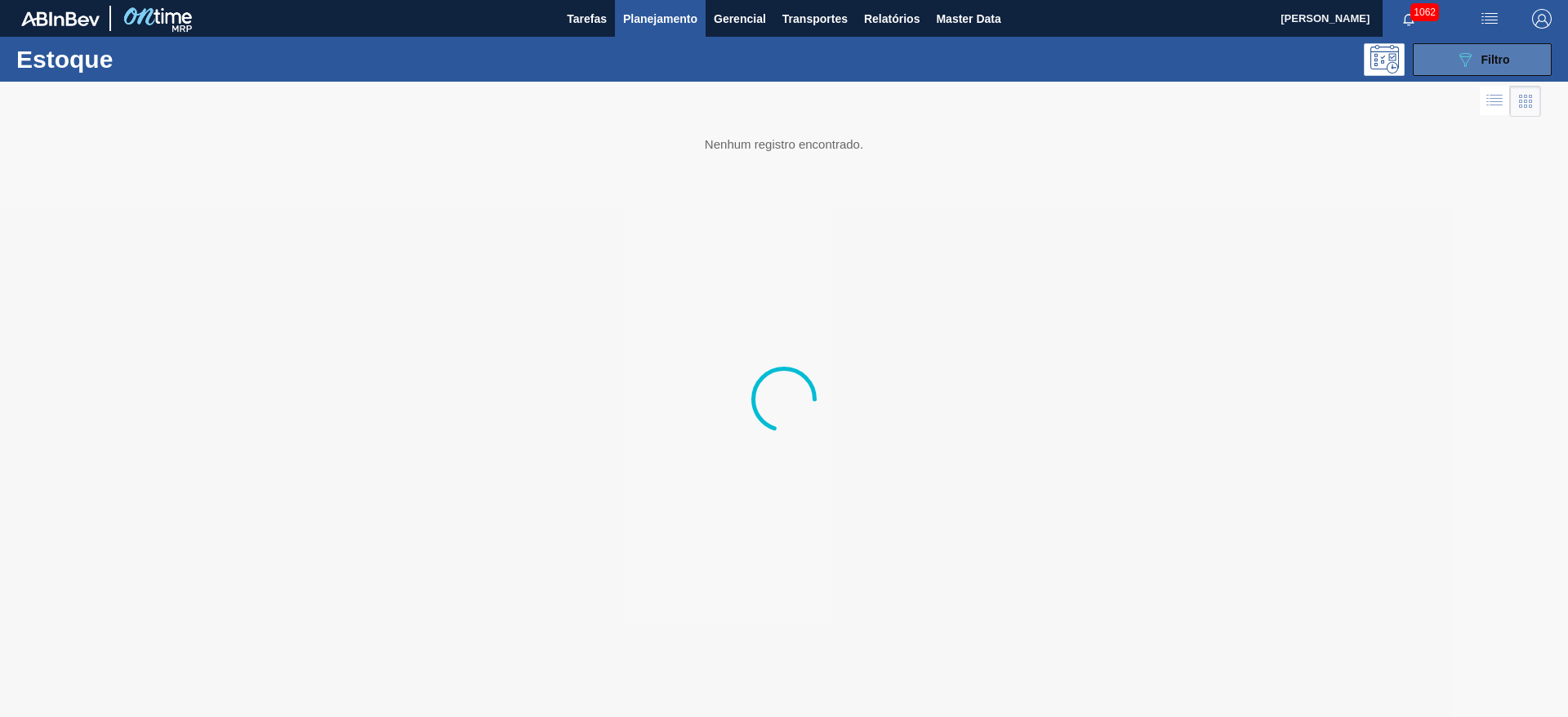
drag, startPoint x: 1482, startPoint y: 55, endPoint x: 1459, endPoint y: 68, distance: 26.4
click at [1482, 55] on span "Filtro" at bounding box center [1496, 59] width 29 height 13
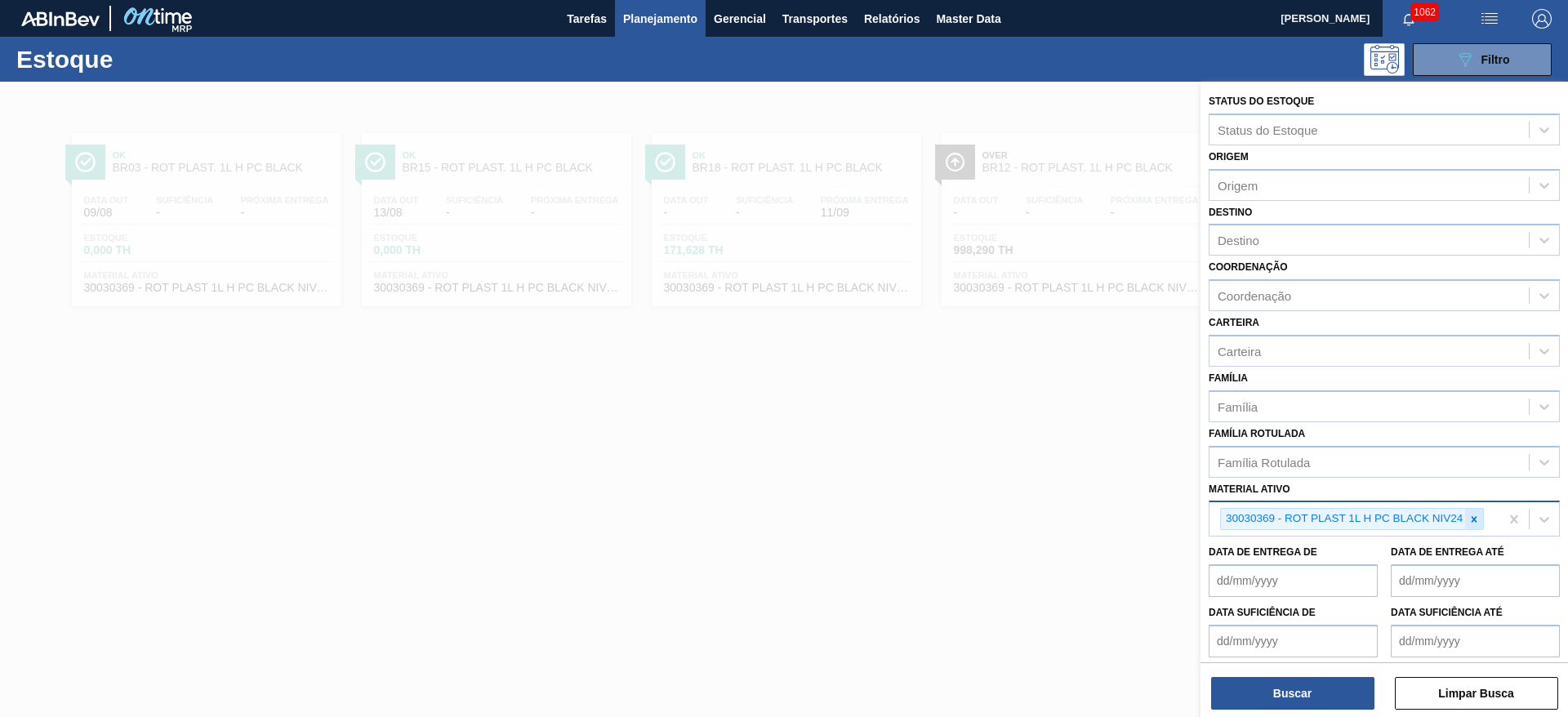
click at [1471, 519] on icon at bounding box center [1474, 519] width 12 height 12
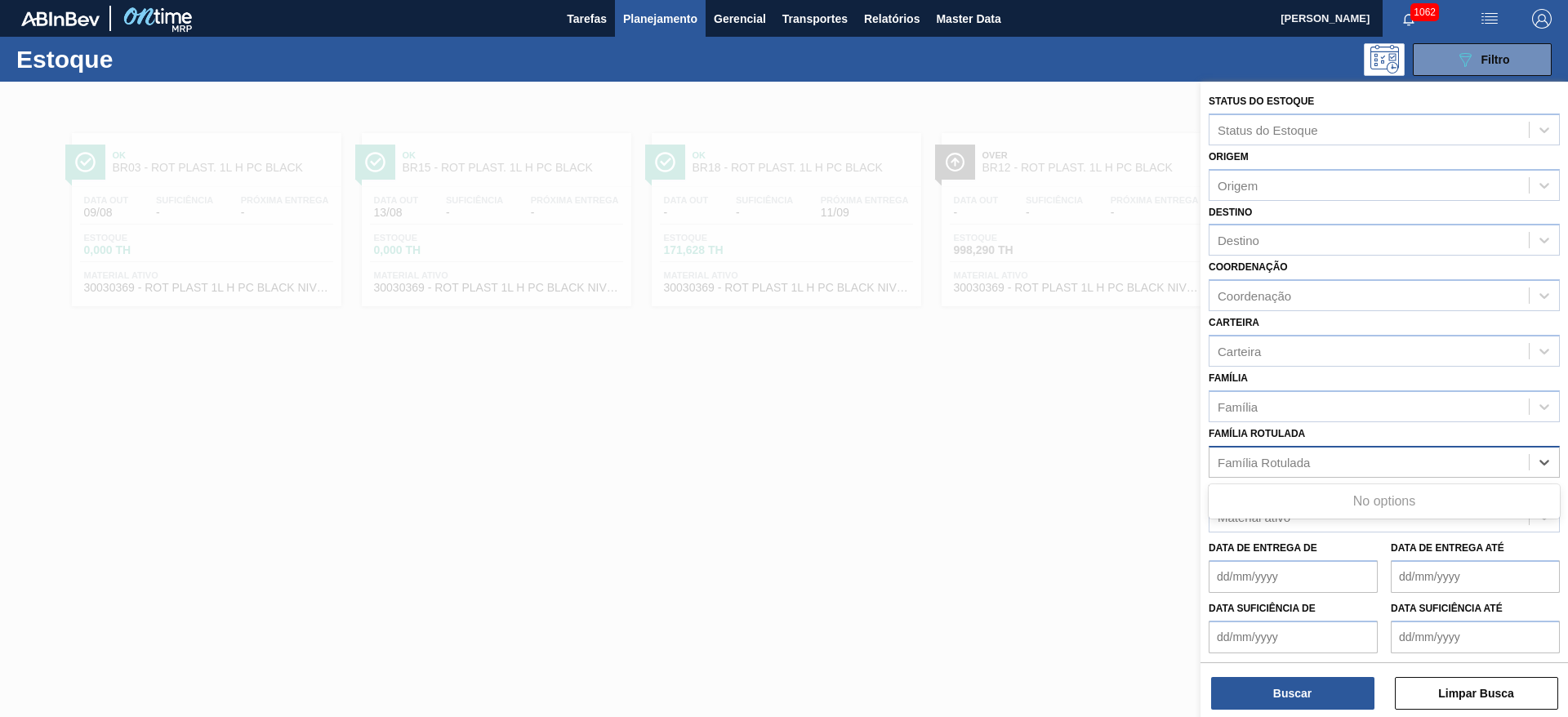
click at [1253, 459] on div "Família Rotulada" at bounding box center [1264, 462] width 93 height 14
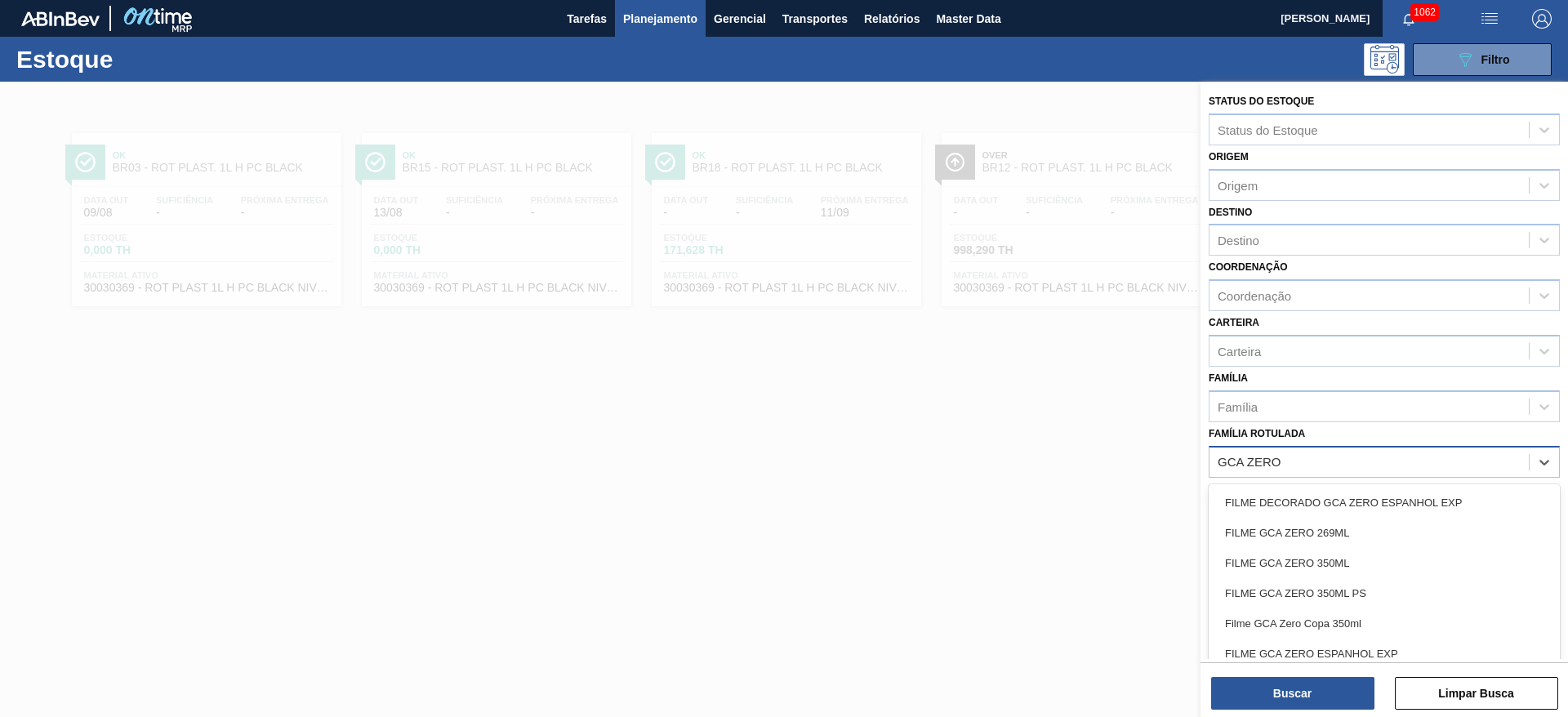
type Rotulada "GCA ZERO 1"
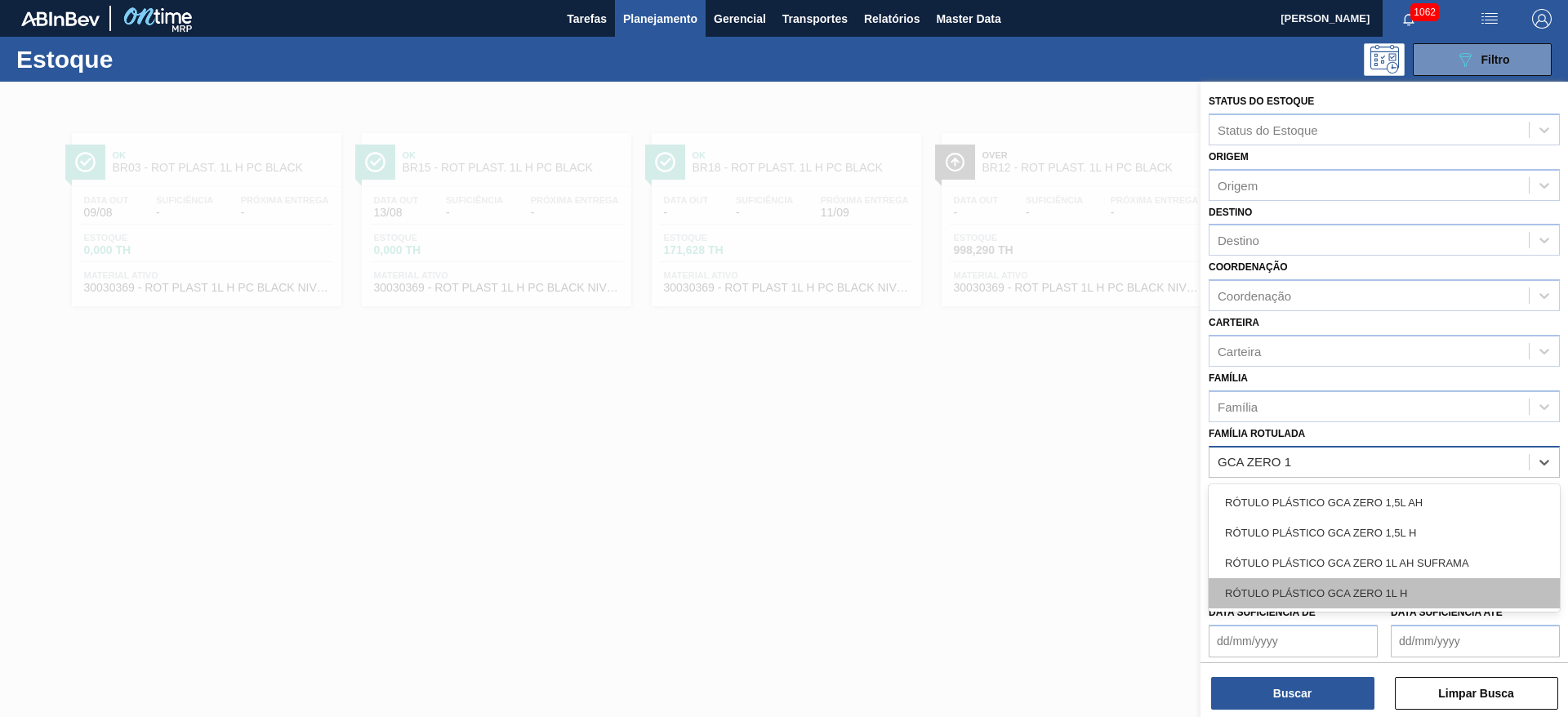
click at [1351, 596] on div "RÓTULO PLÁSTICO GCA ZERO 1L H" at bounding box center [1385, 593] width 351 height 31
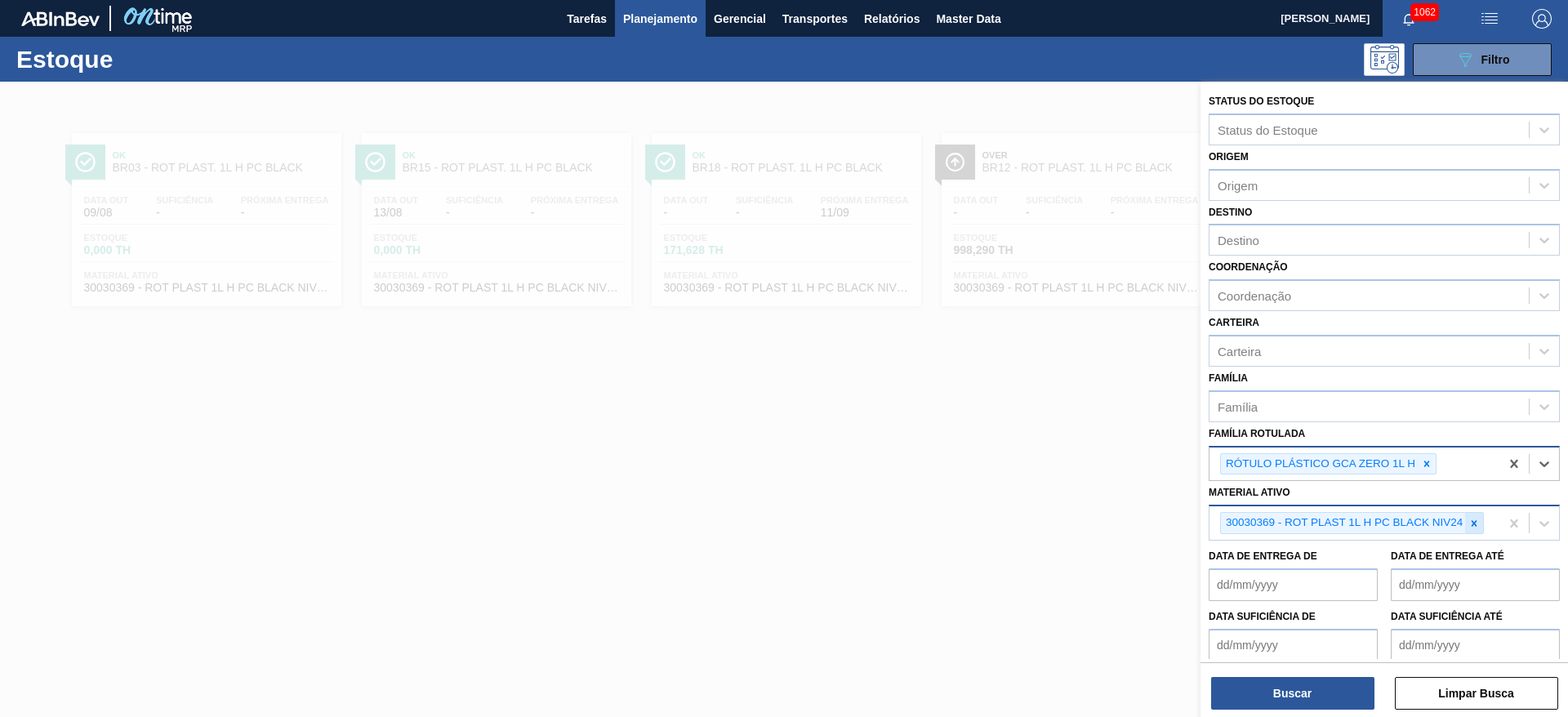
click at [1476, 521] on icon at bounding box center [1475, 523] width 6 height 6
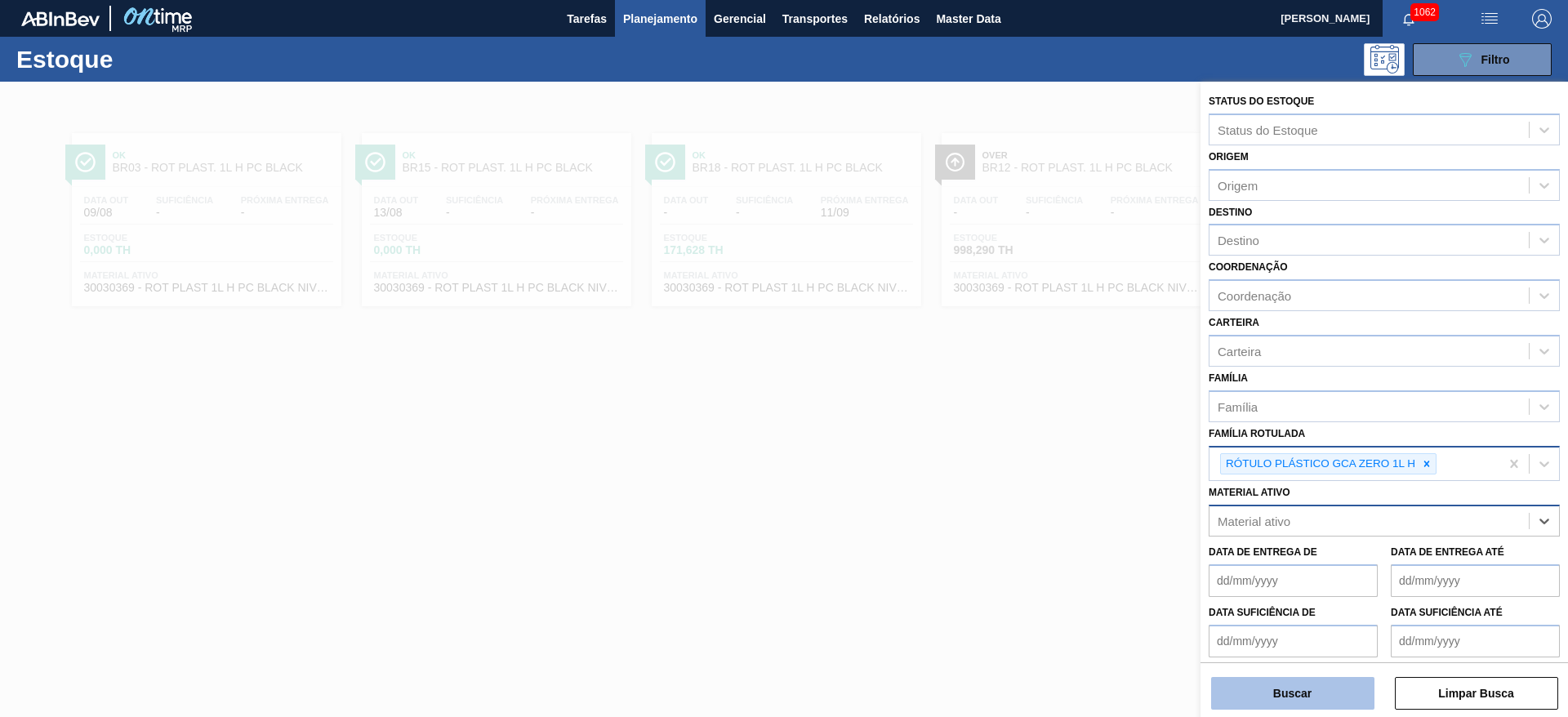
click at [1301, 692] on button "Buscar" at bounding box center [1293, 692] width 164 height 33
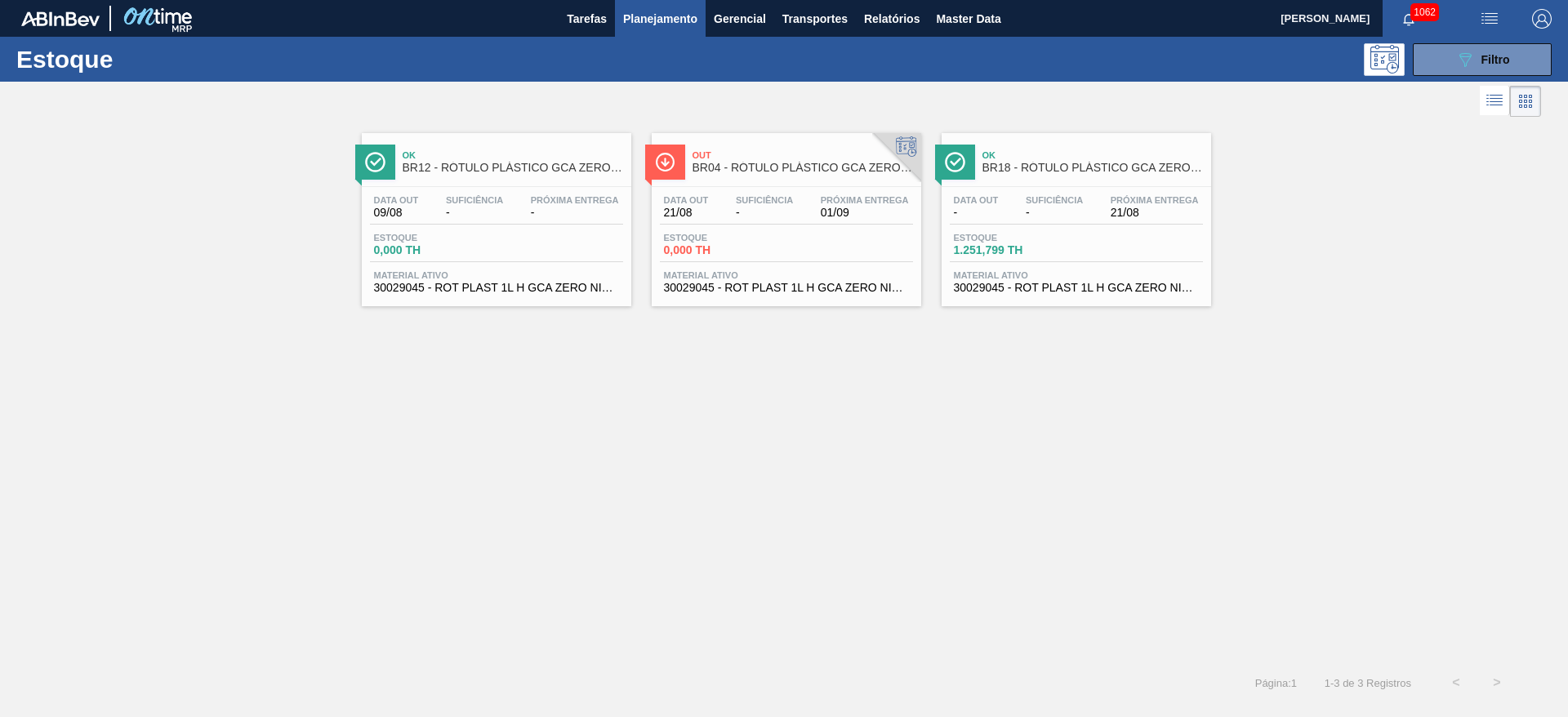
click at [775, 176] on div "Out BR04 - RÓTULO PLÁSTICO GCA ZERO 1L H" at bounding box center [803, 162] width 221 height 36
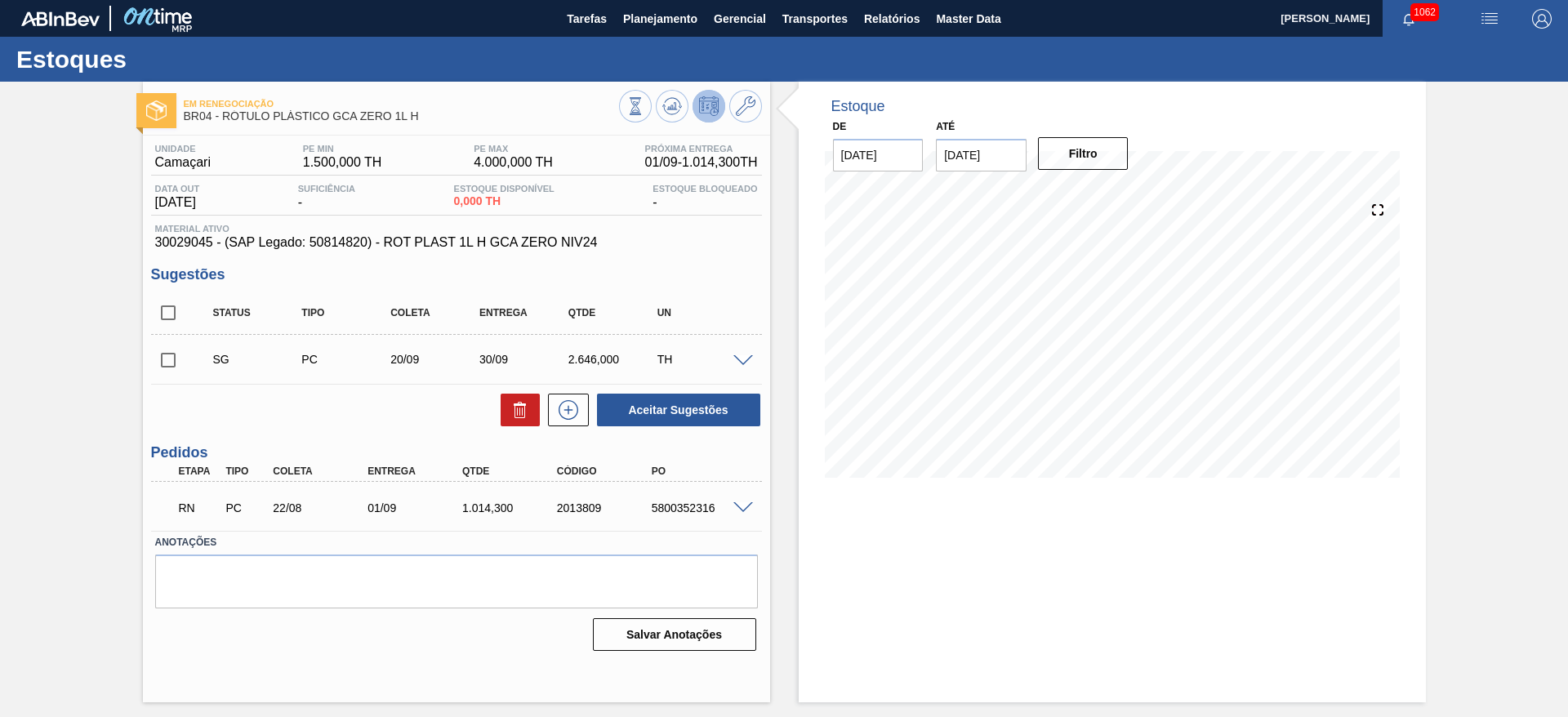
click at [747, 506] on span at bounding box center [743, 508] width 20 height 12
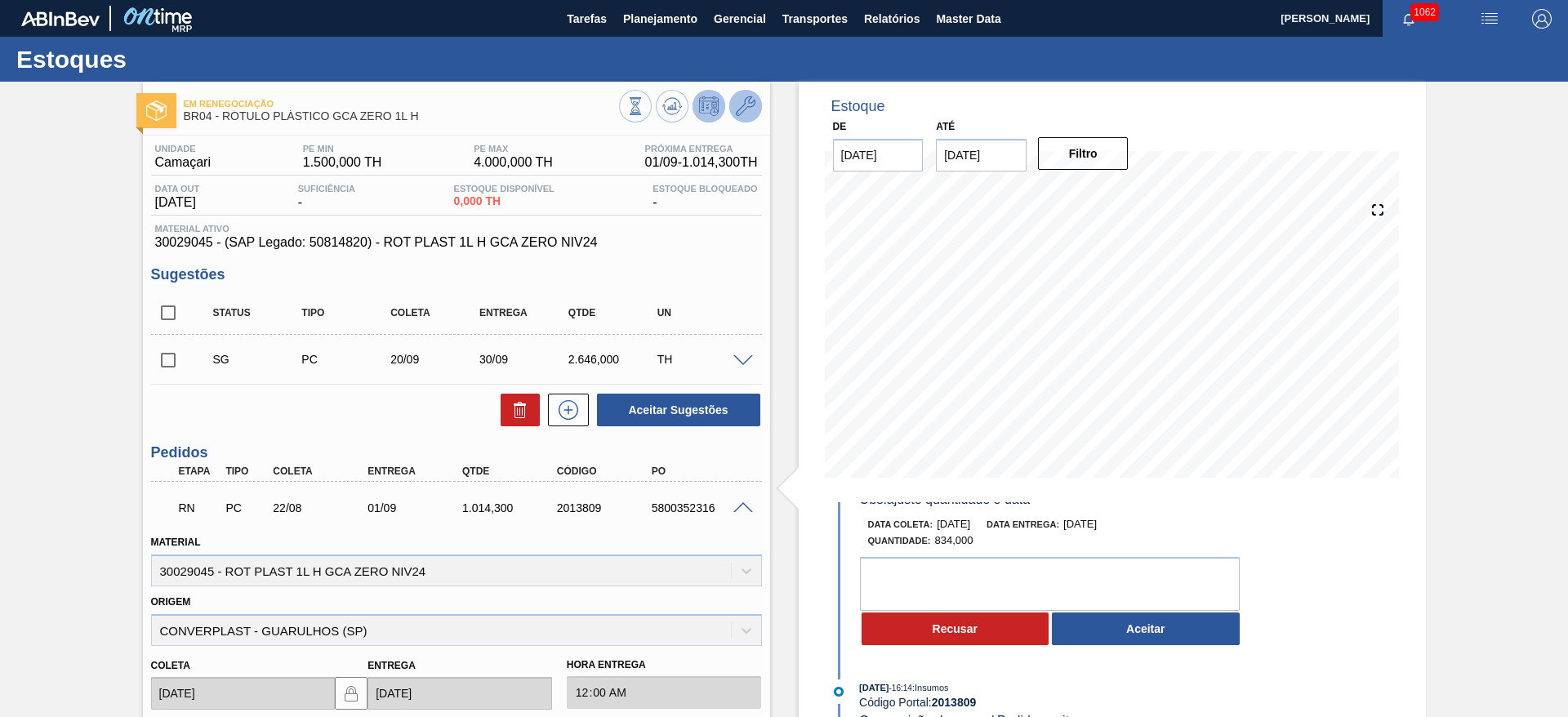
click at [752, 98] on icon at bounding box center [746, 106] width 20 height 20
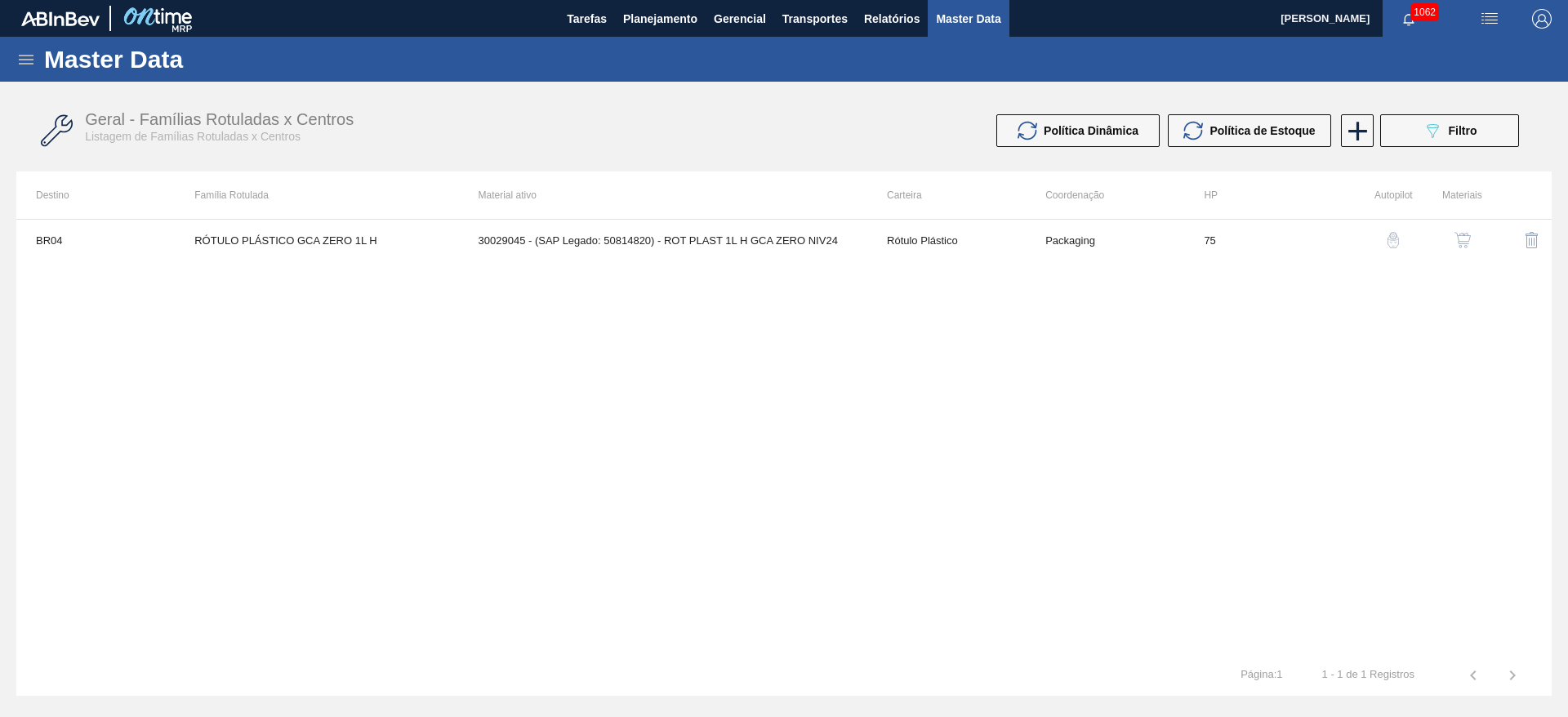
click at [1462, 242] on img "button" at bounding box center [1463, 239] width 17 height 17
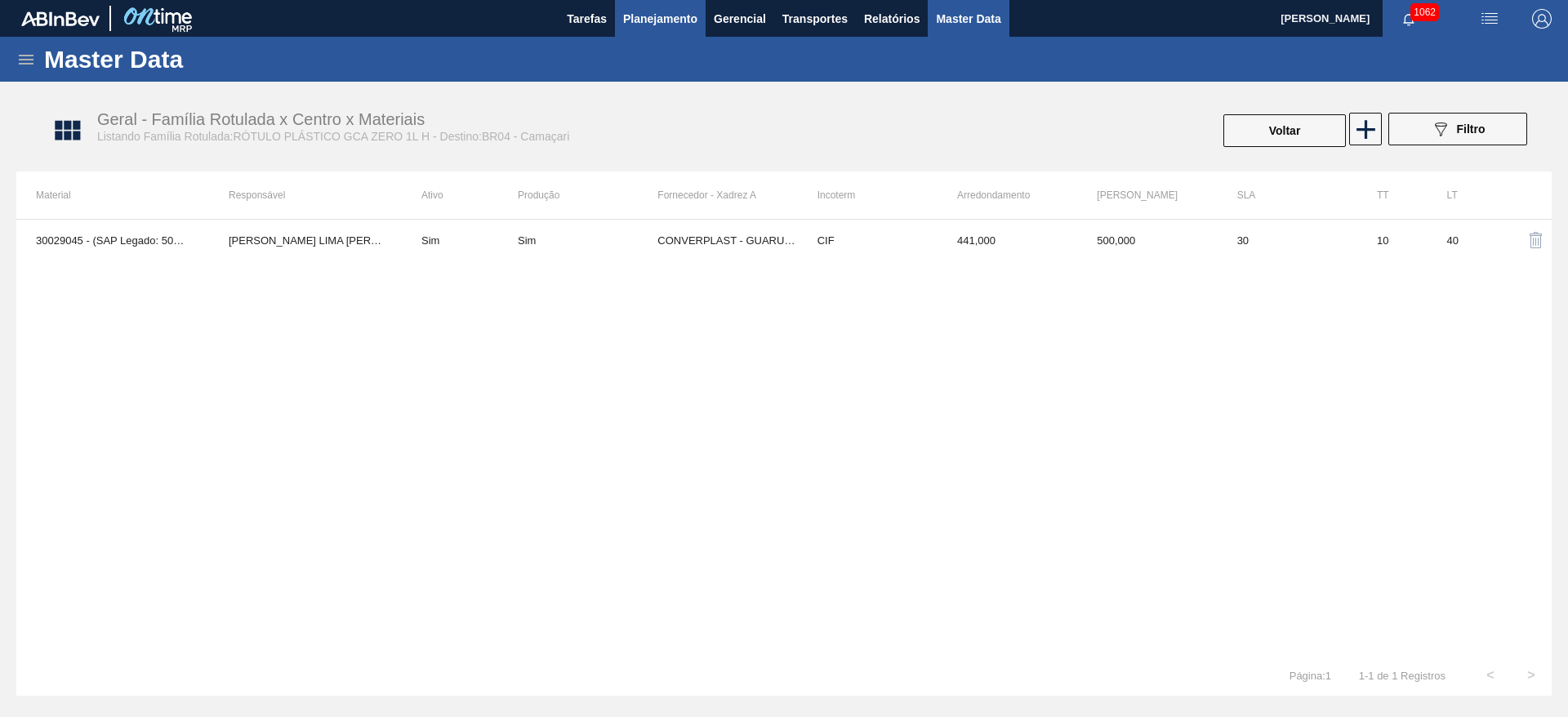
click at [648, 14] on span "Planejamento" at bounding box center [659, 19] width 74 height 20
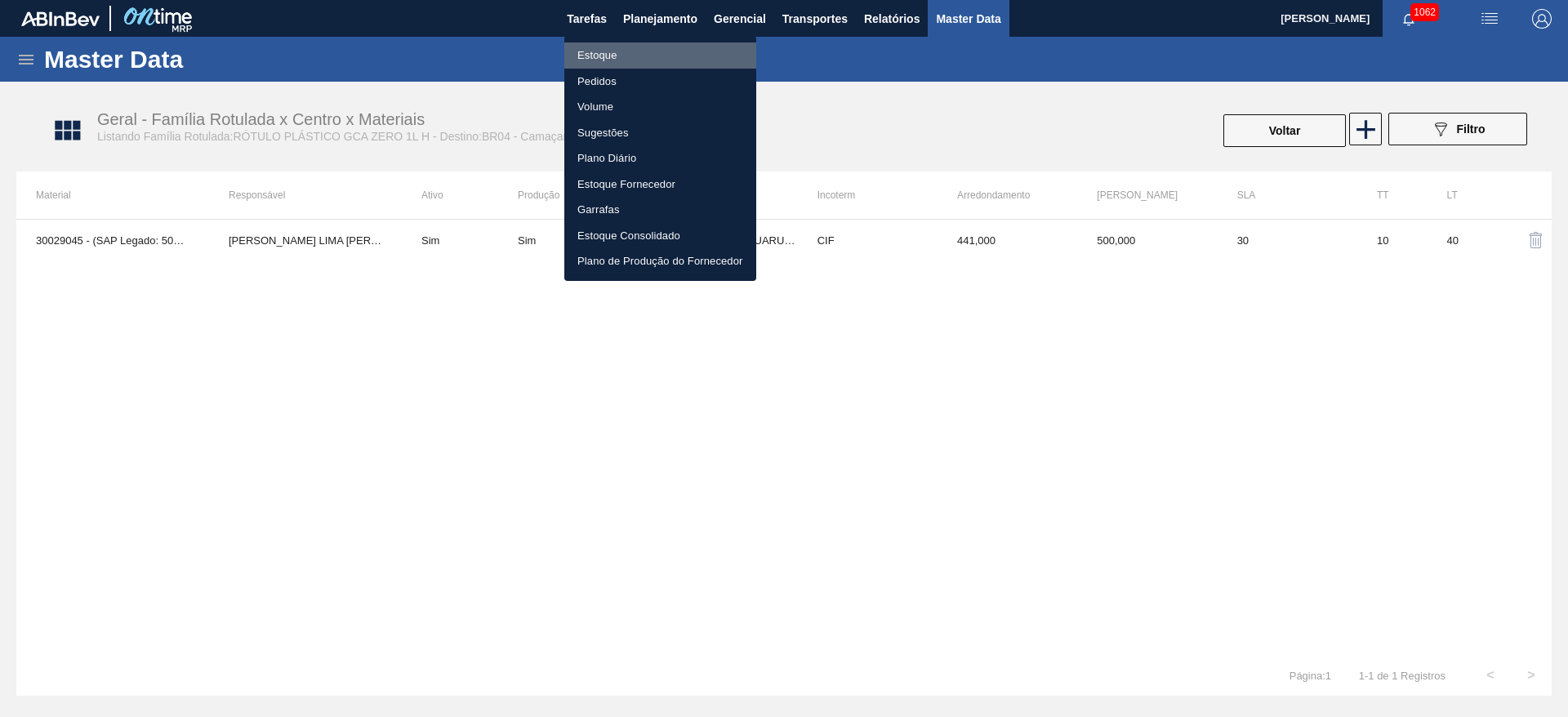
click at [598, 58] on li "Estoque" at bounding box center [660, 55] width 192 height 27
